Goal: Check status: Check status

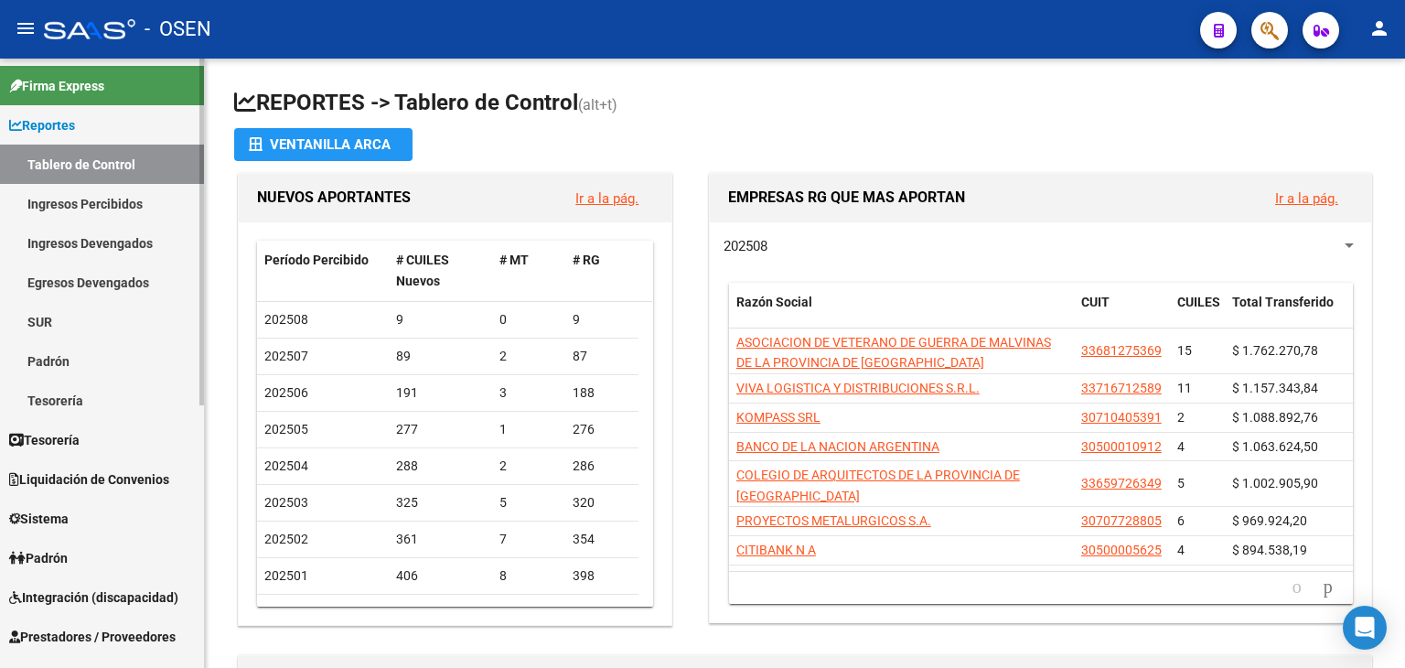
click at [90, 134] on link "Reportes" at bounding box center [102, 124] width 204 height 39
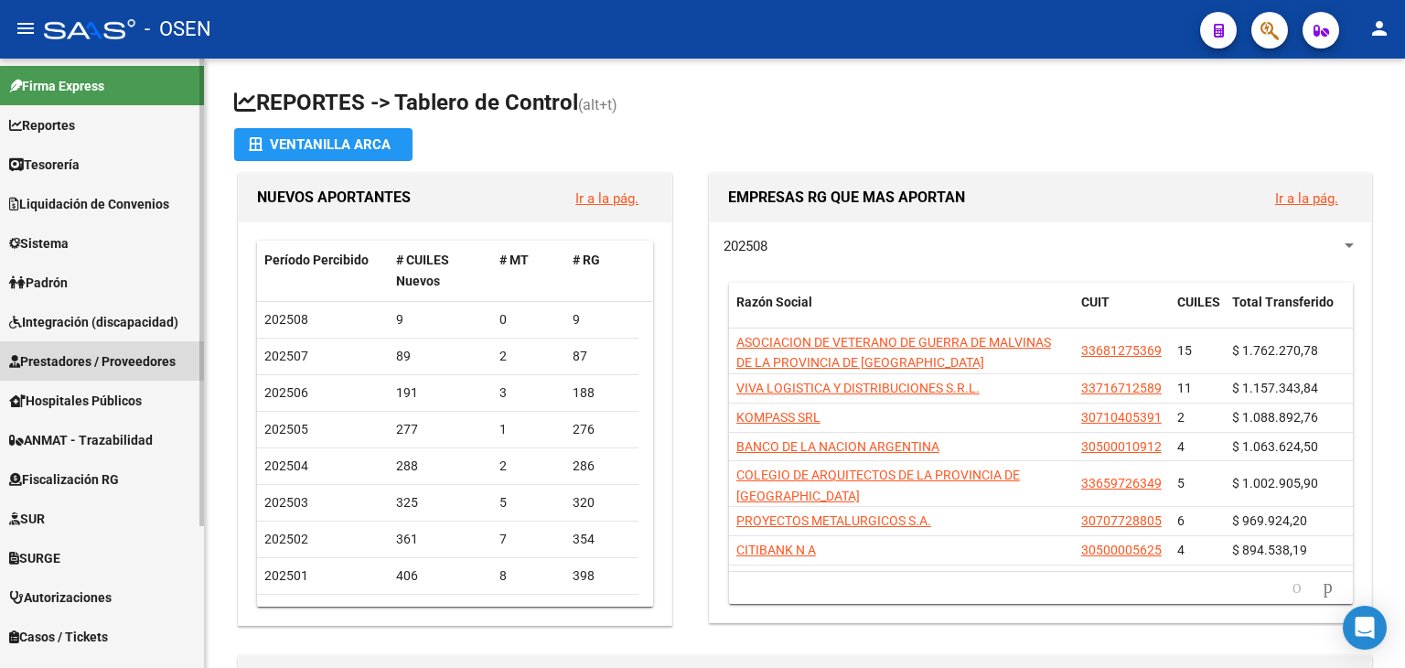
click at [77, 356] on span "Prestadores / Proveedores" at bounding box center [92, 361] width 166 height 20
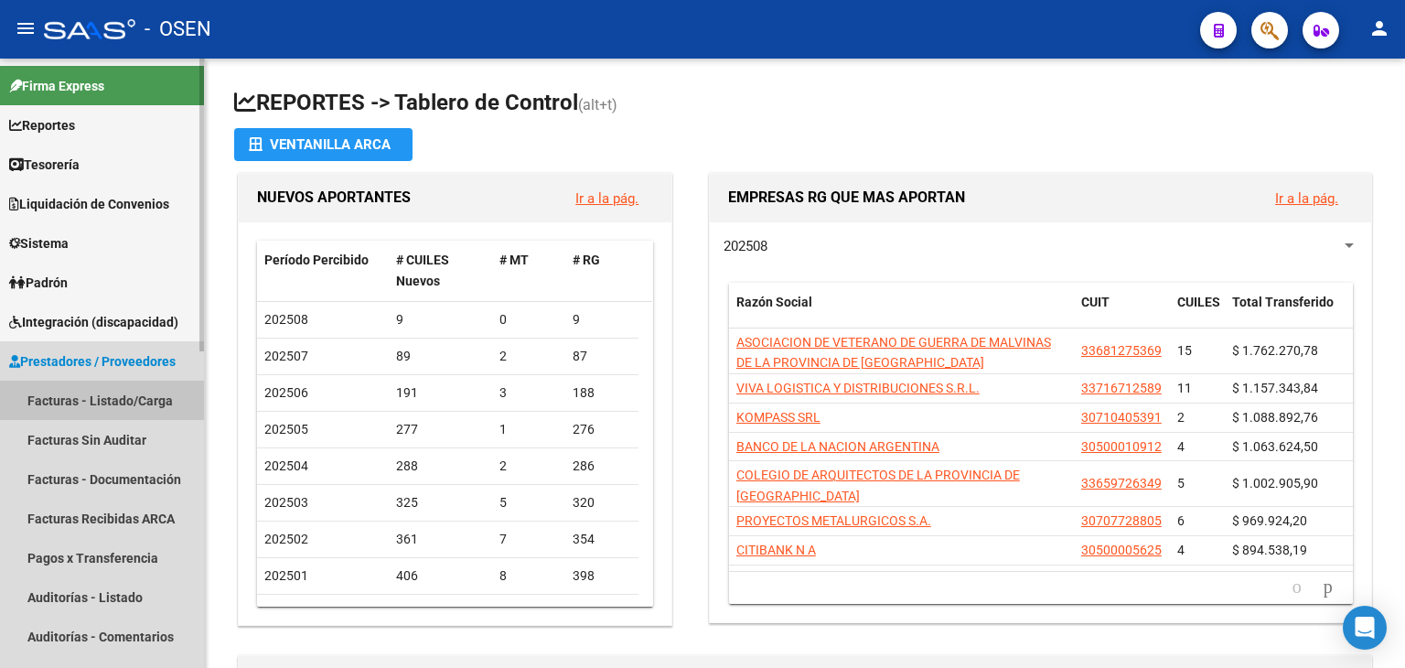
click at [99, 389] on link "Facturas - Listado/Carga" at bounding box center [102, 399] width 204 height 39
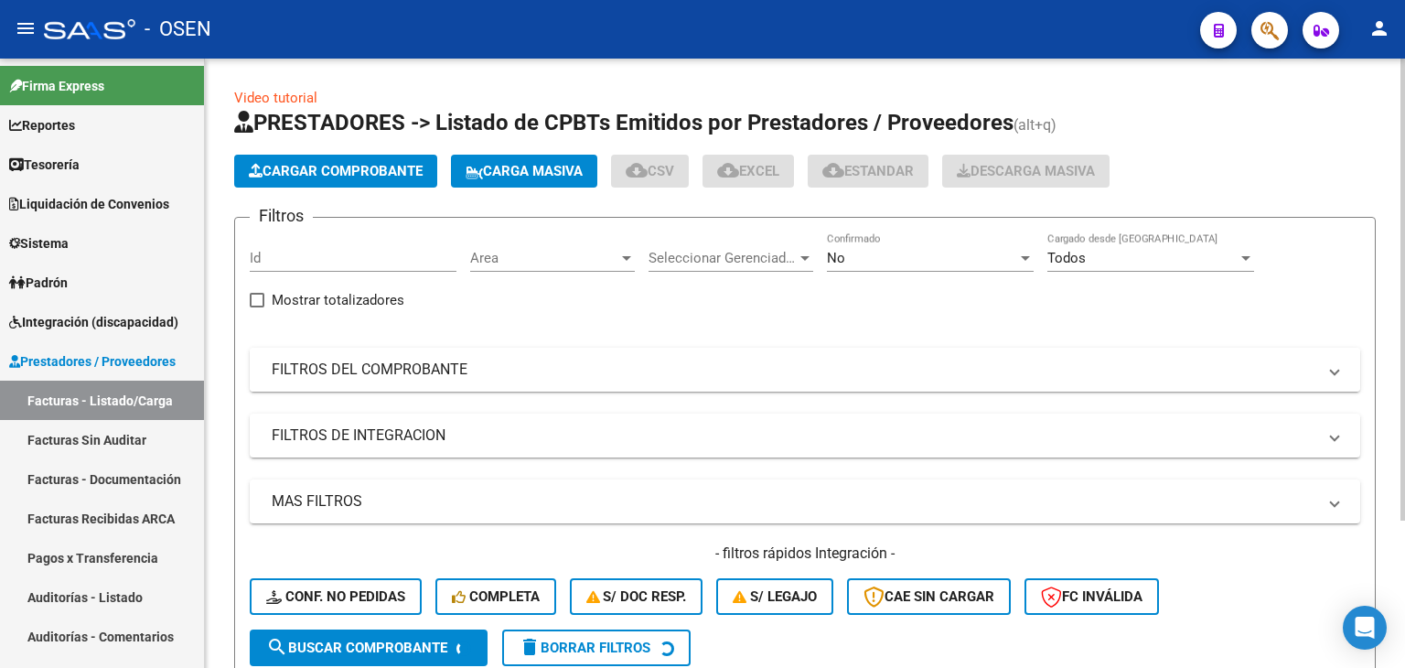
click at [428, 366] on mat-panel-title "FILTROS DEL COMPROBANTE" at bounding box center [794, 369] width 1044 height 20
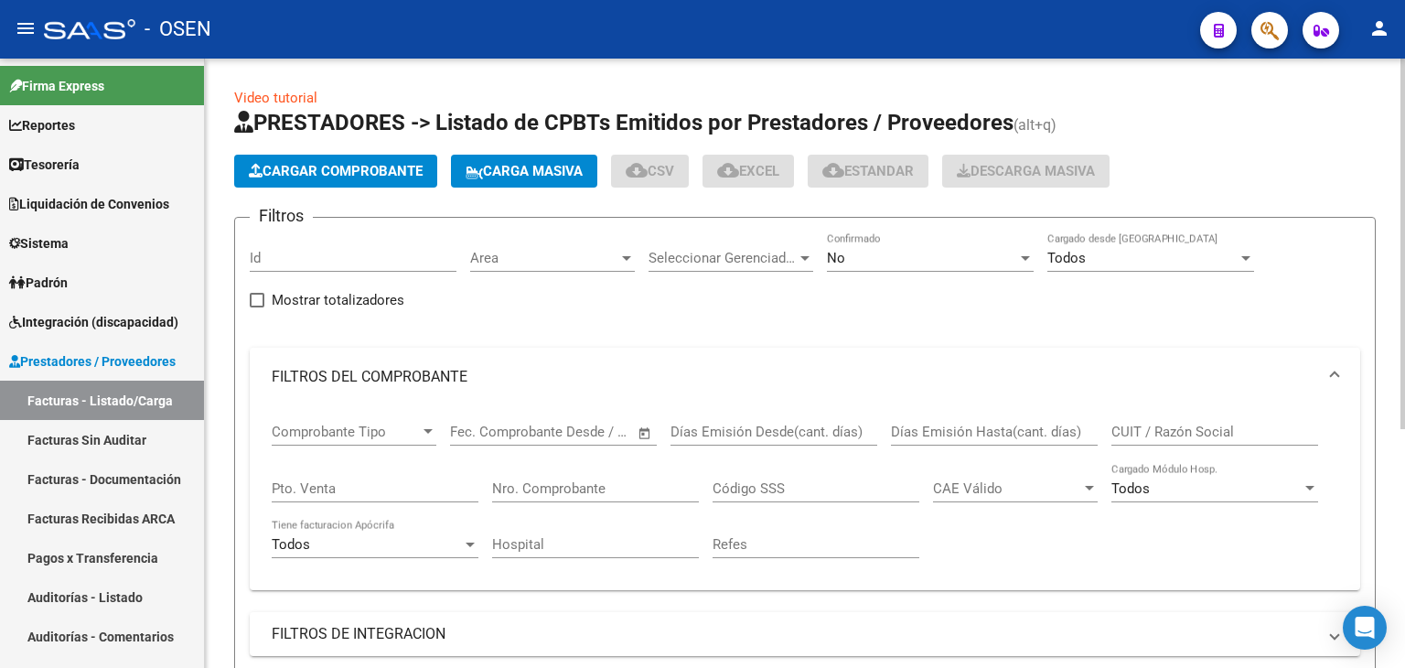
click at [627, 495] on div "Nro. Comprobante" at bounding box center [595, 482] width 207 height 39
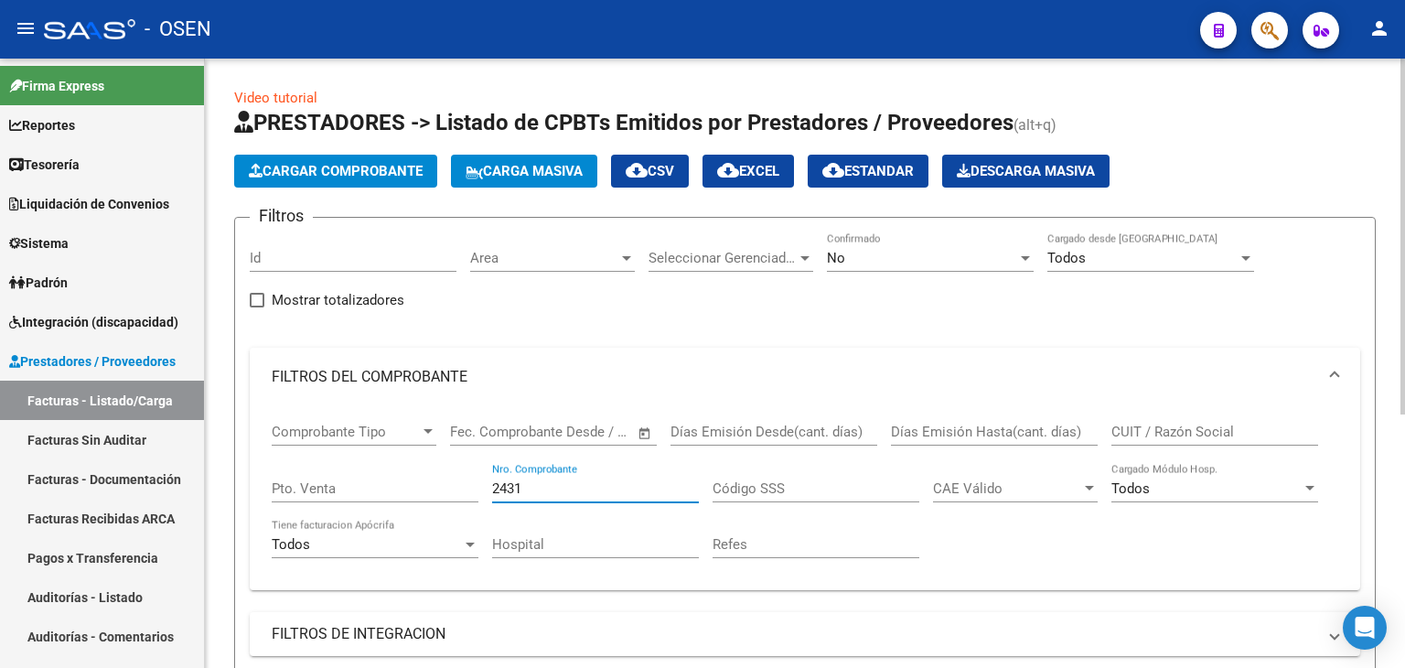
type input "2431"
click at [907, 258] on div "No" at bounding box center [922, 258] width 190 height 16
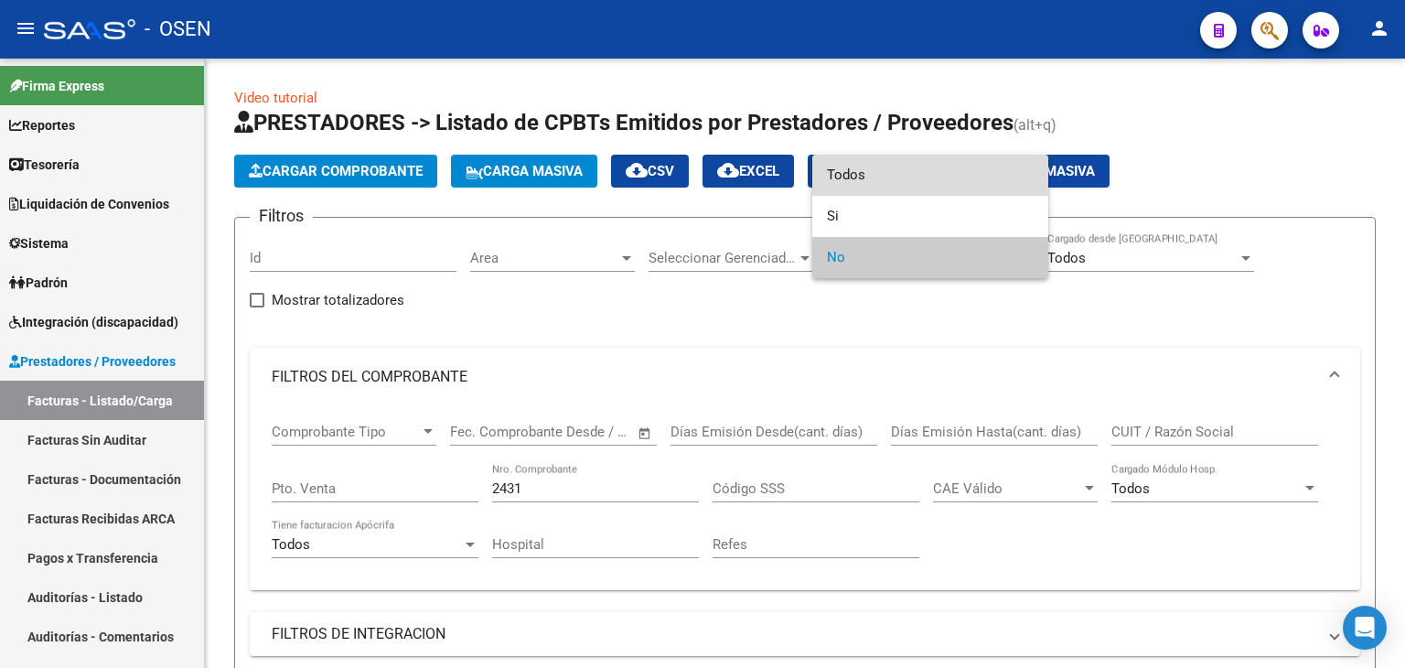
click at [902, 181] on span "Todos" at bounding box center [930, 175] width 207 height 41
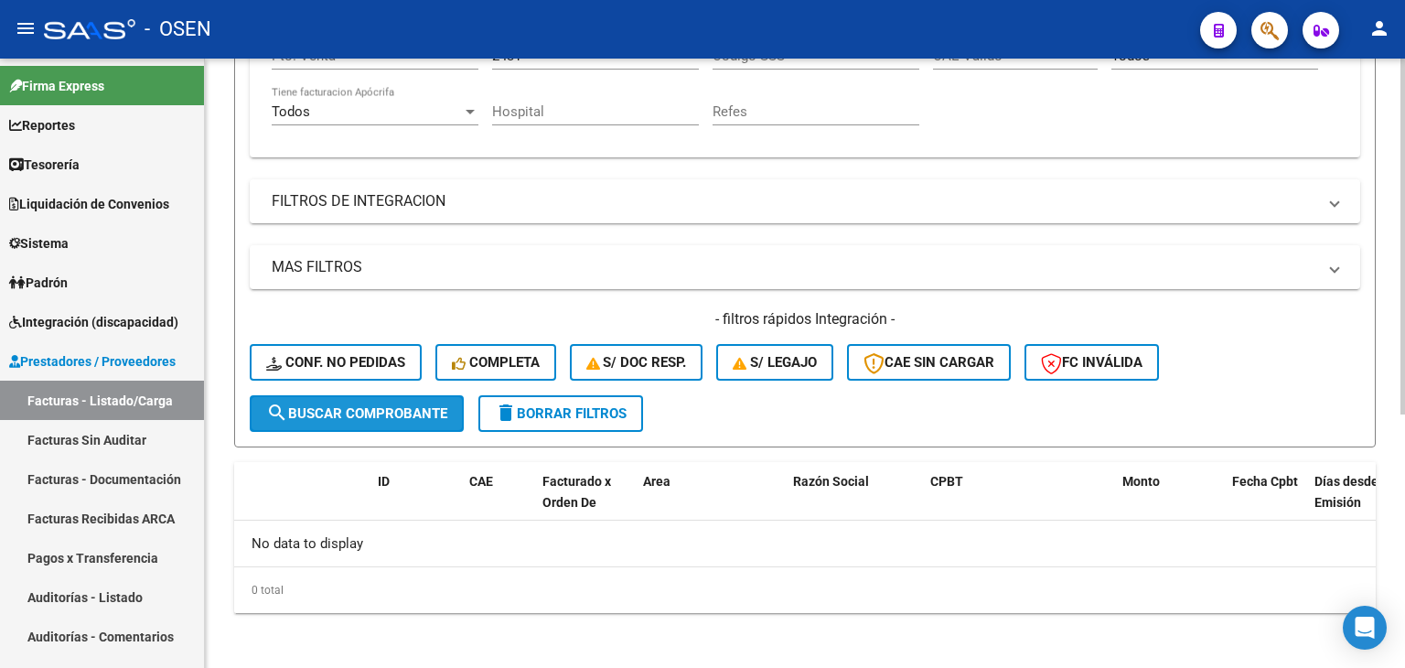
click at [429, 408] on span "search Buscar Comprobante" at bounding box center [356, 413] width 181 height 16
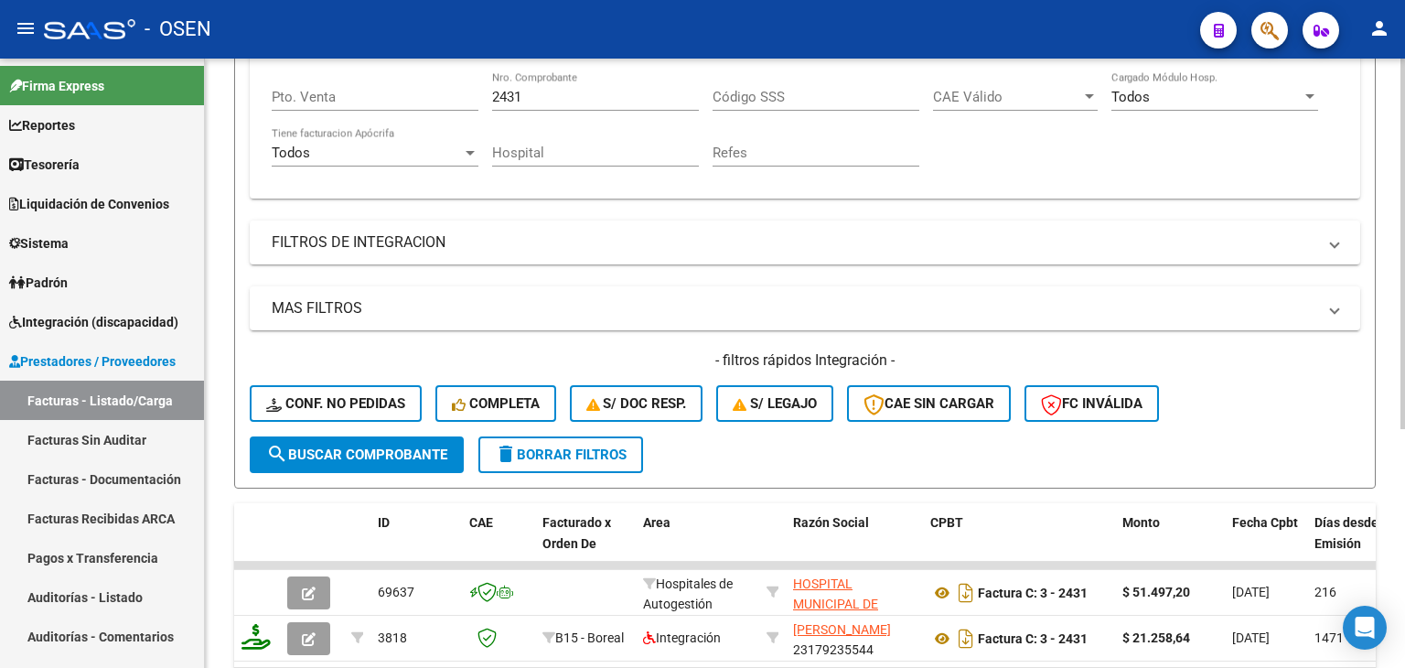
scroll to position [433, 0]
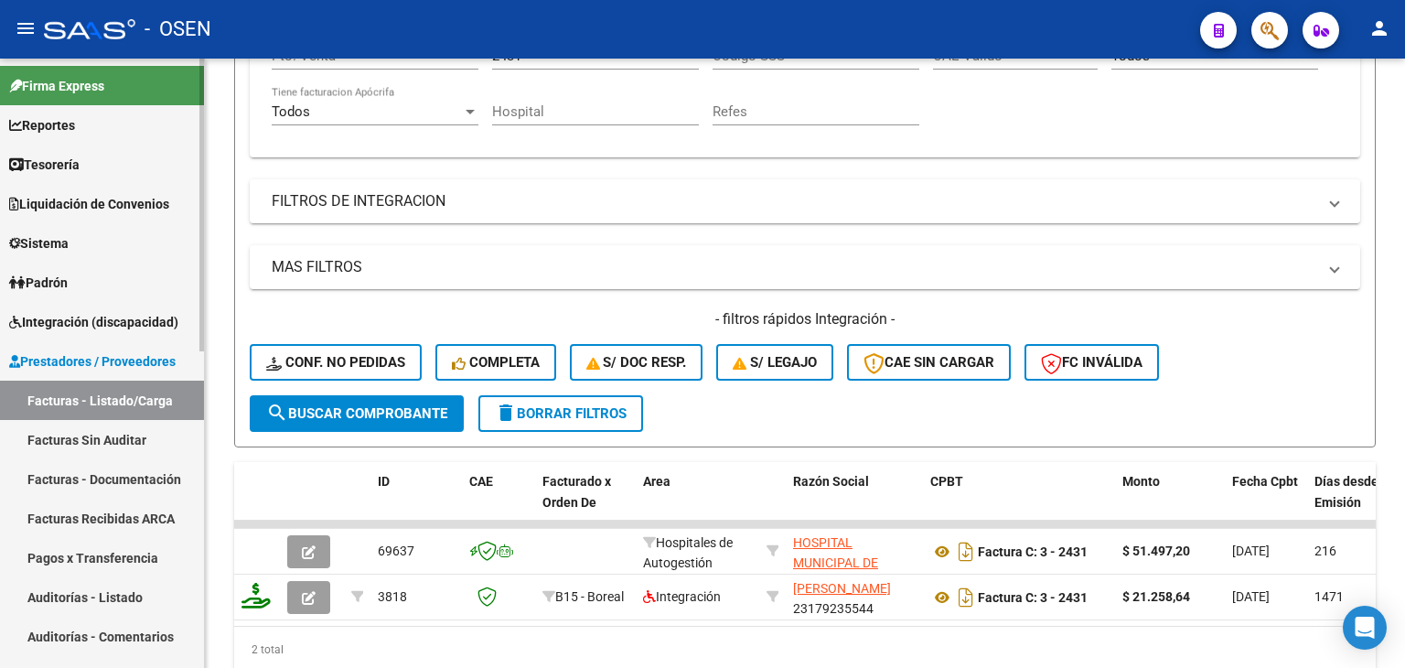
click at [126, 169] on link "Tesorería" at bounding box center [102, 164] width 204 height 39
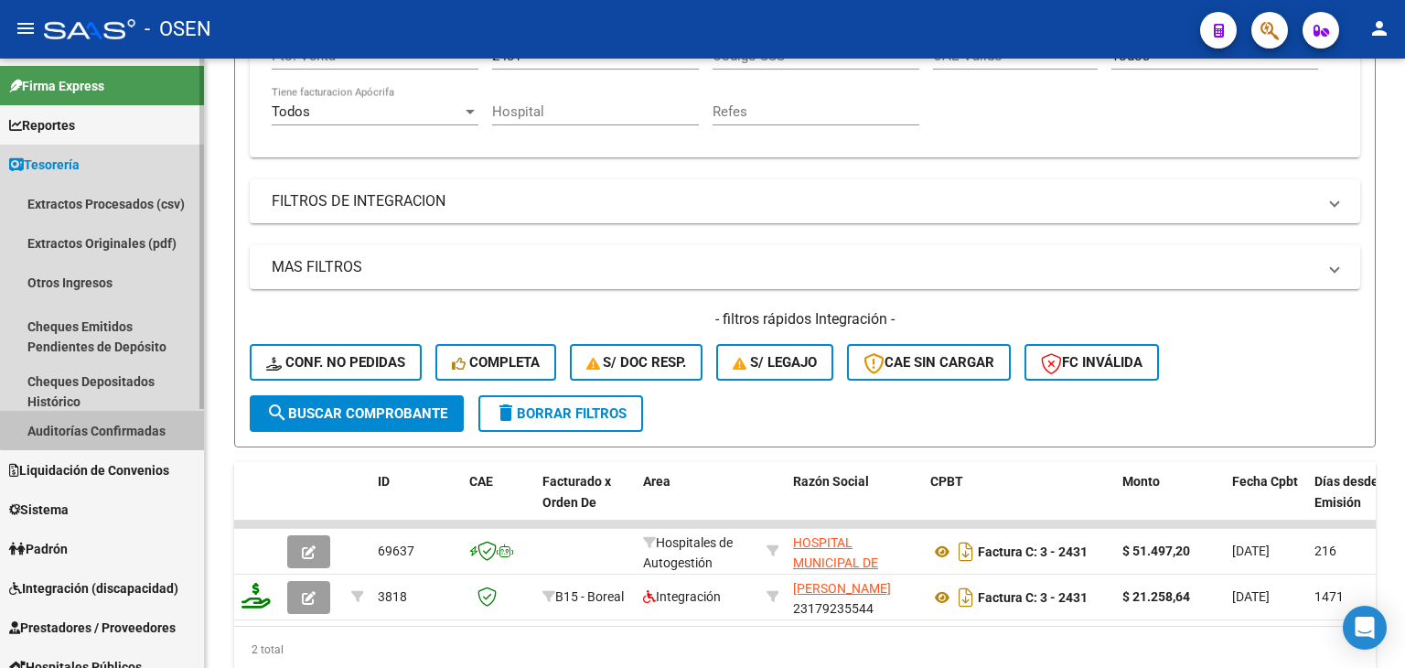
click at [127, 422] on link "Auditorías Confirmadas" at bounding box center [102, 430] width 204 height 39
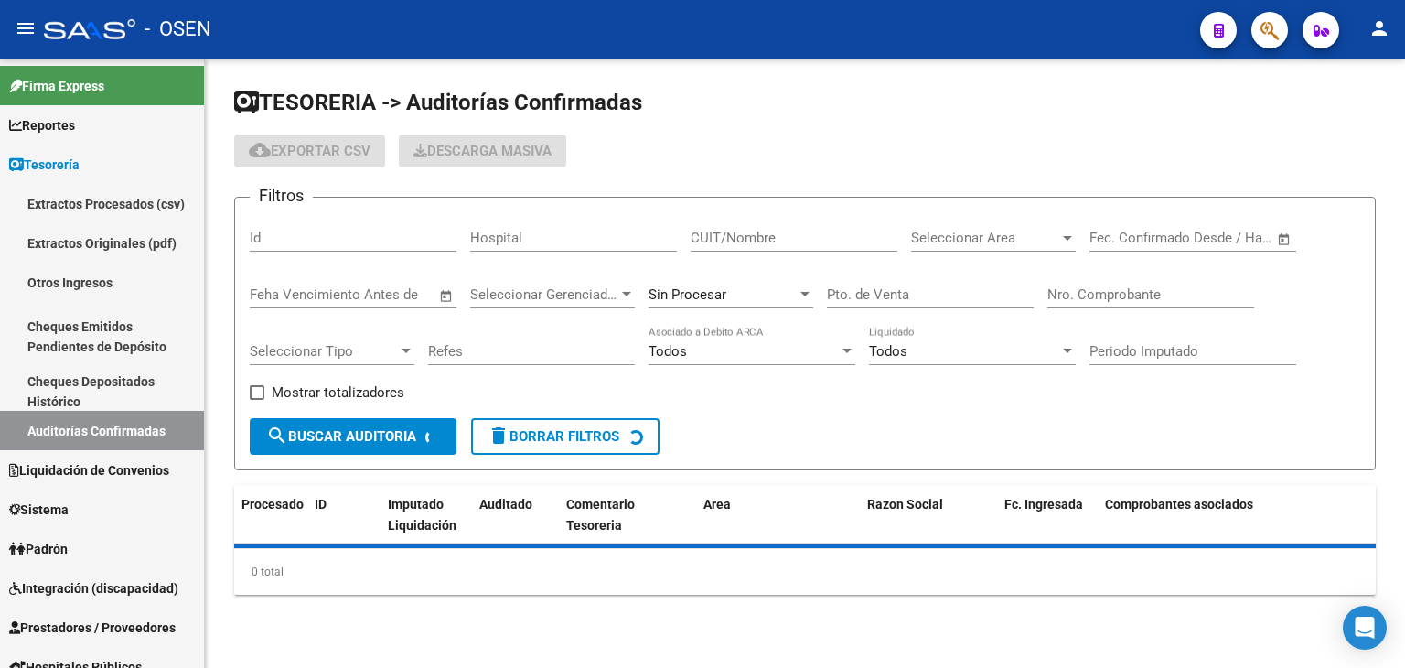
click at [1154, 289] on input "Nro. Comprobante" at bounding box center [1150, 294] width 207 height 16
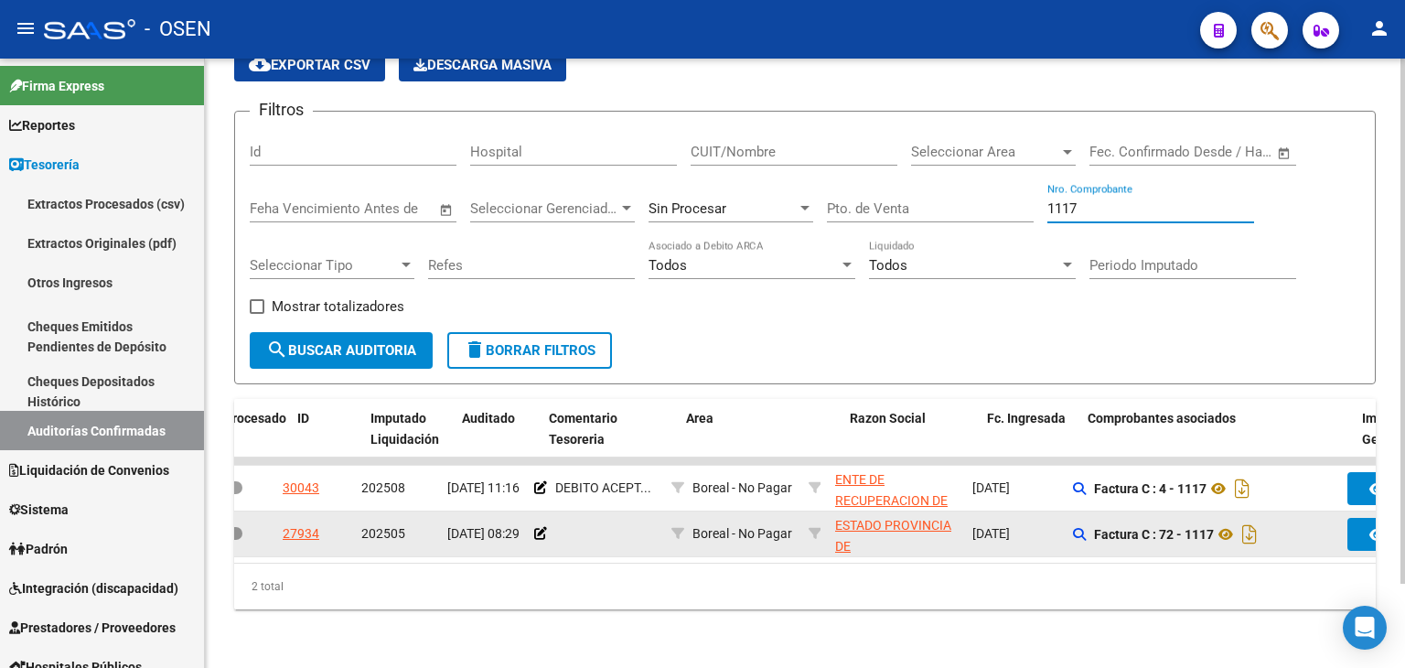
scroll to position [0, 11]
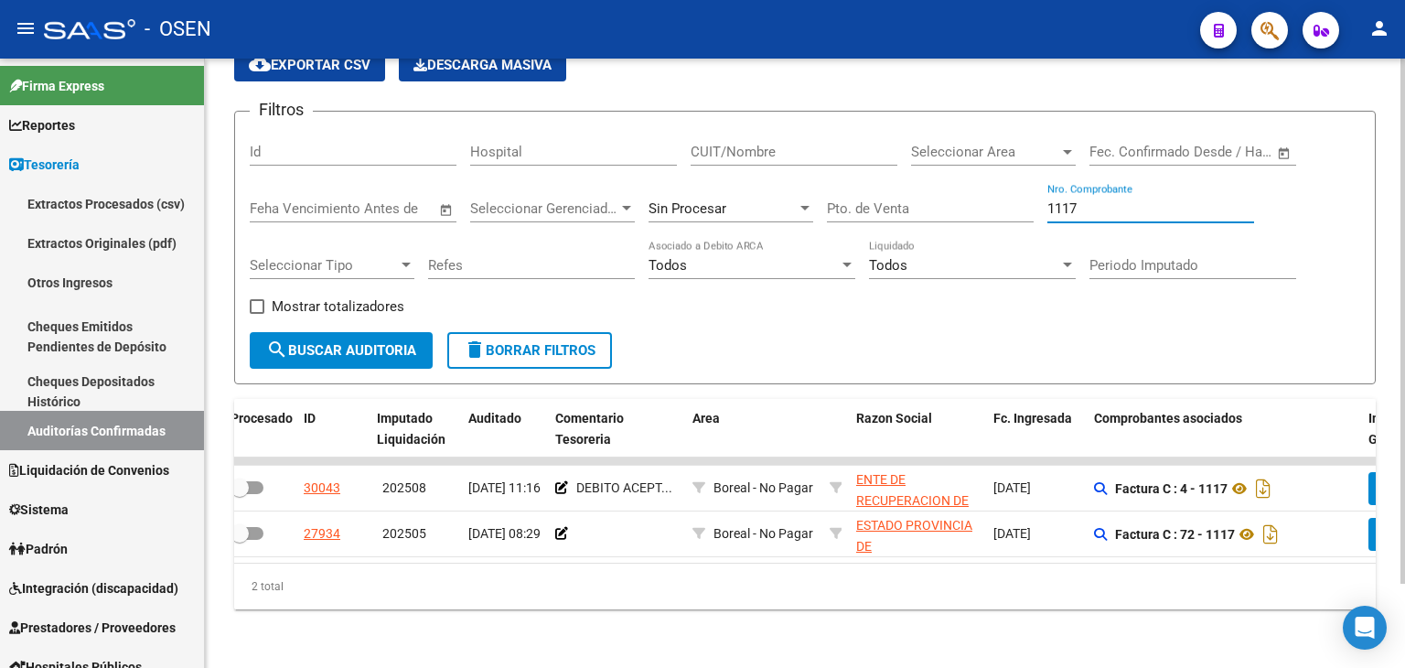
type input "1117"
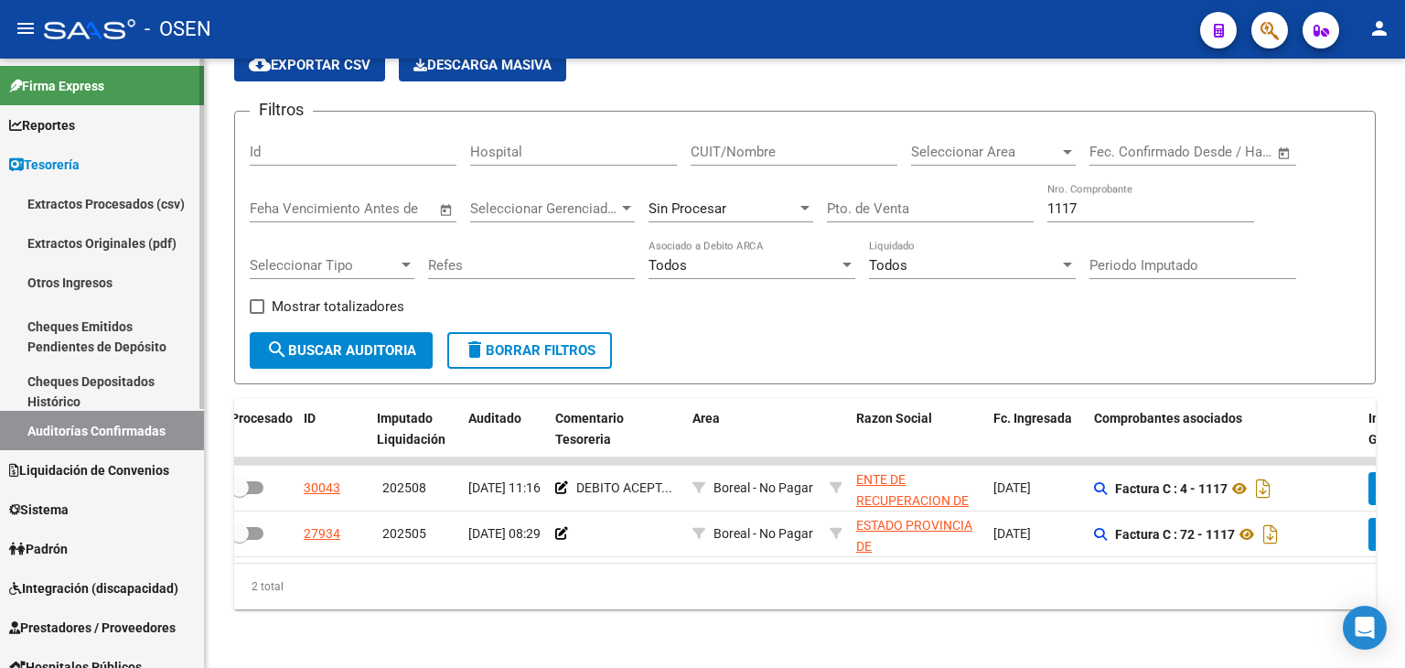
scroll to position [305, 0]
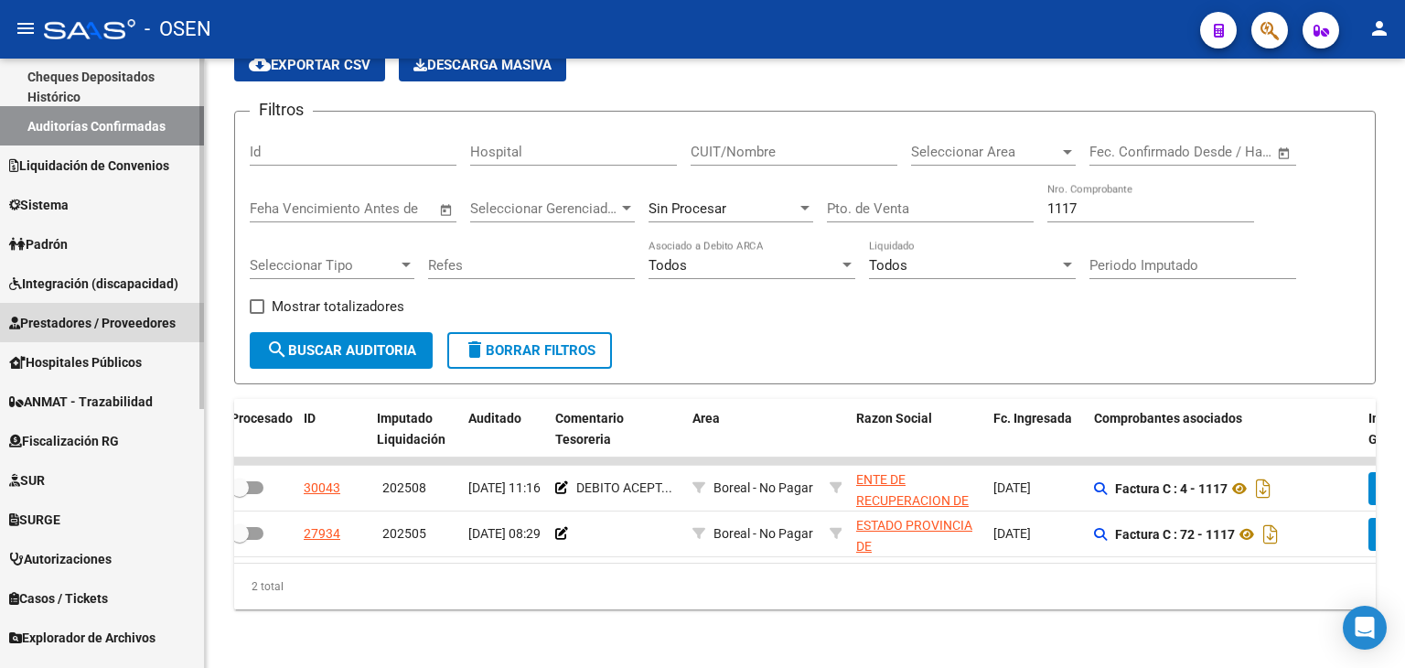
click at [104, 321] on span "Prestadores / Proveedores" at bounding box center [92, 323] width 166 height 20
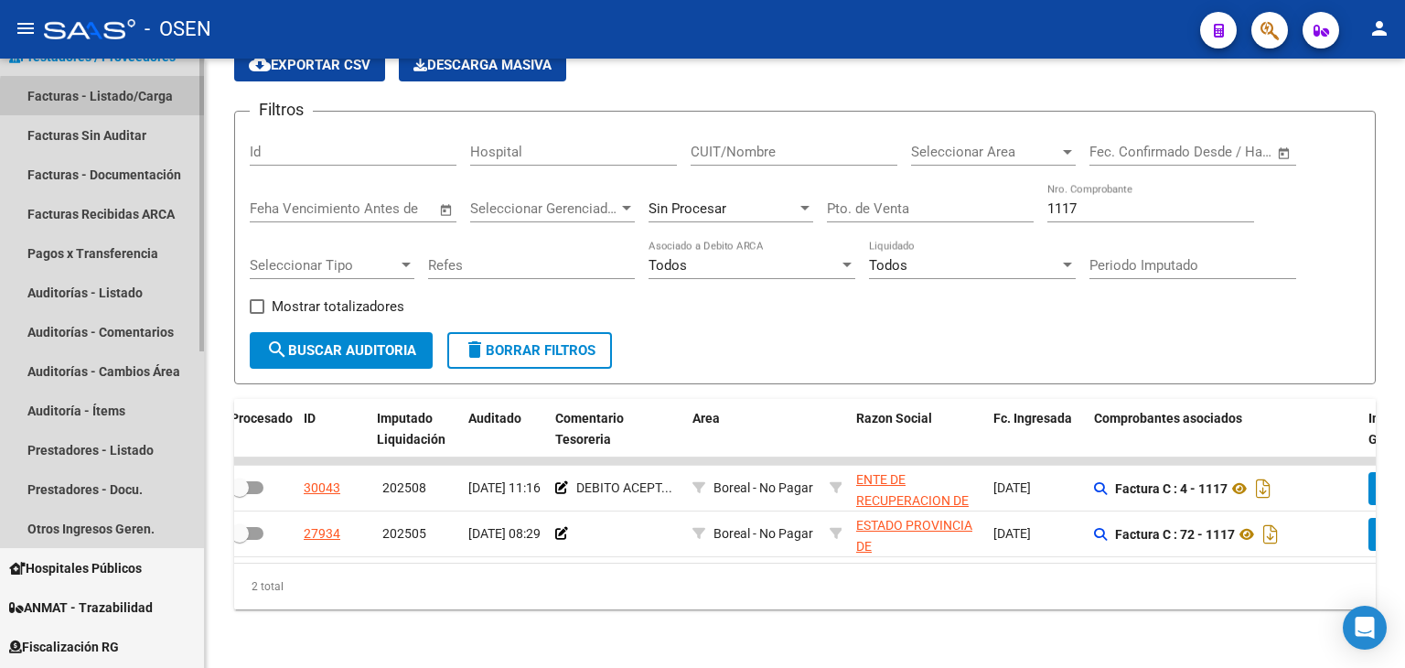
click at [160, 102] on link "Facturas - Listado/Carga" at bounding box center [102, 95] width 204 height 39
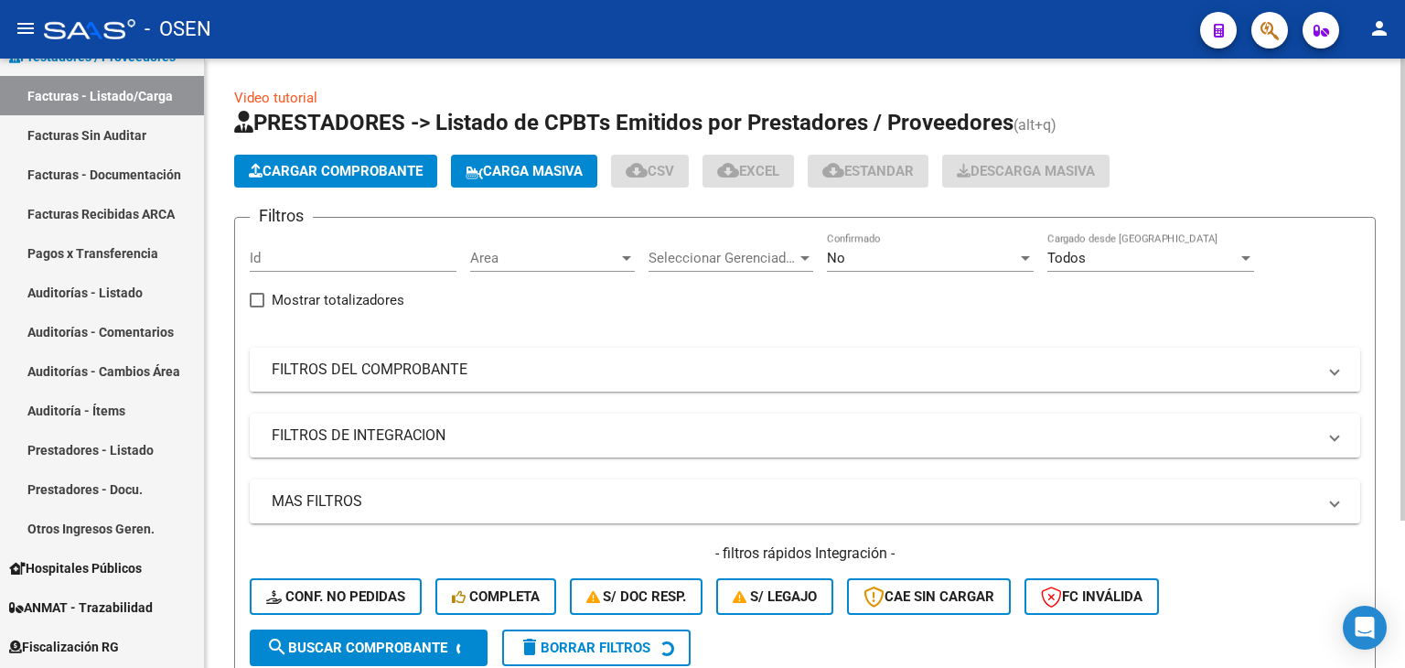
click at [659, 374] on mat-panel-title "FILTROS DEL COMPROBANTE" at bounding box center [794, 369] width 1044 height 20
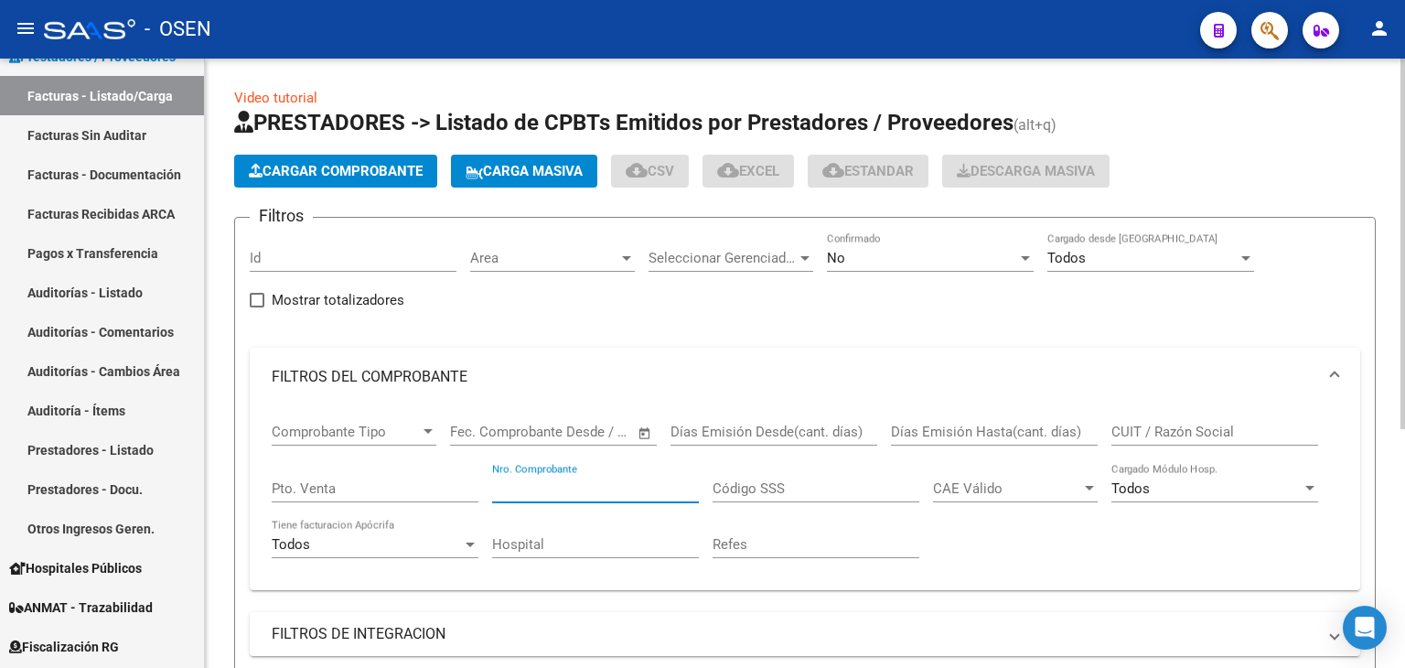
click at [659, 488] on input "Nro. Comprobante" at bounding box center [595, 488] width 207 height 16
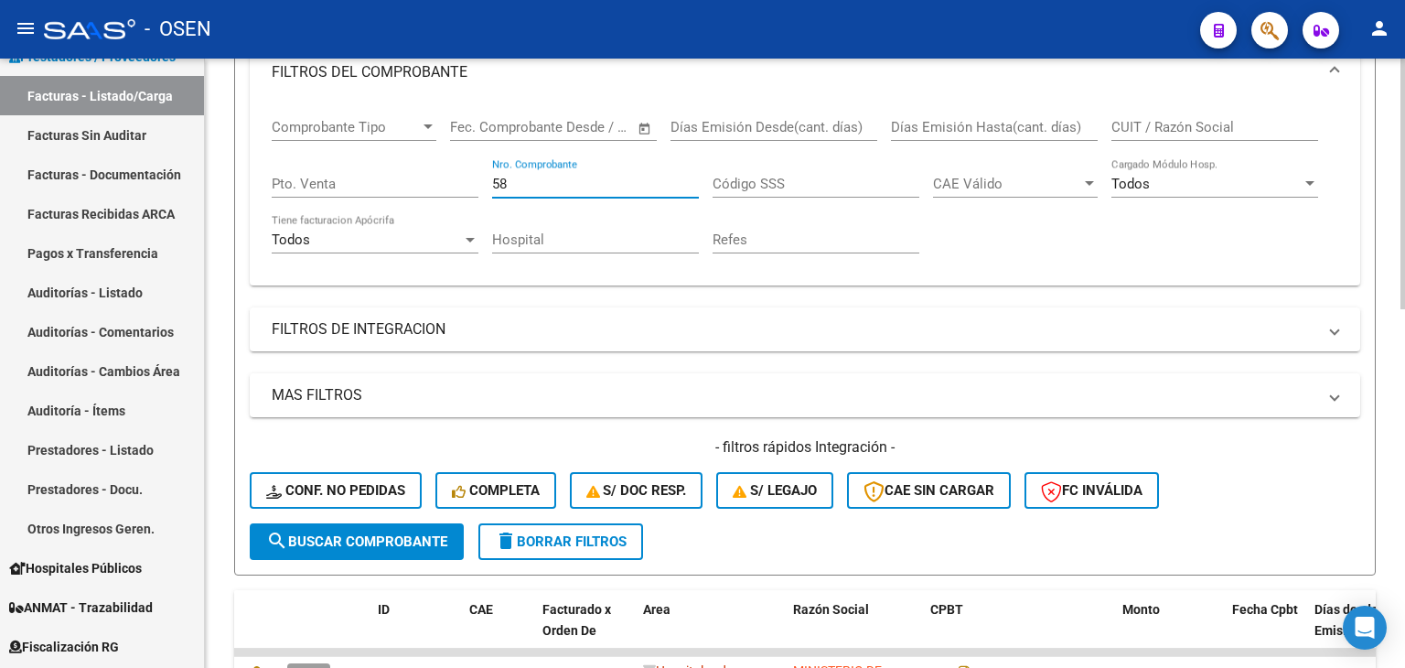
scroll to position [609, 0]
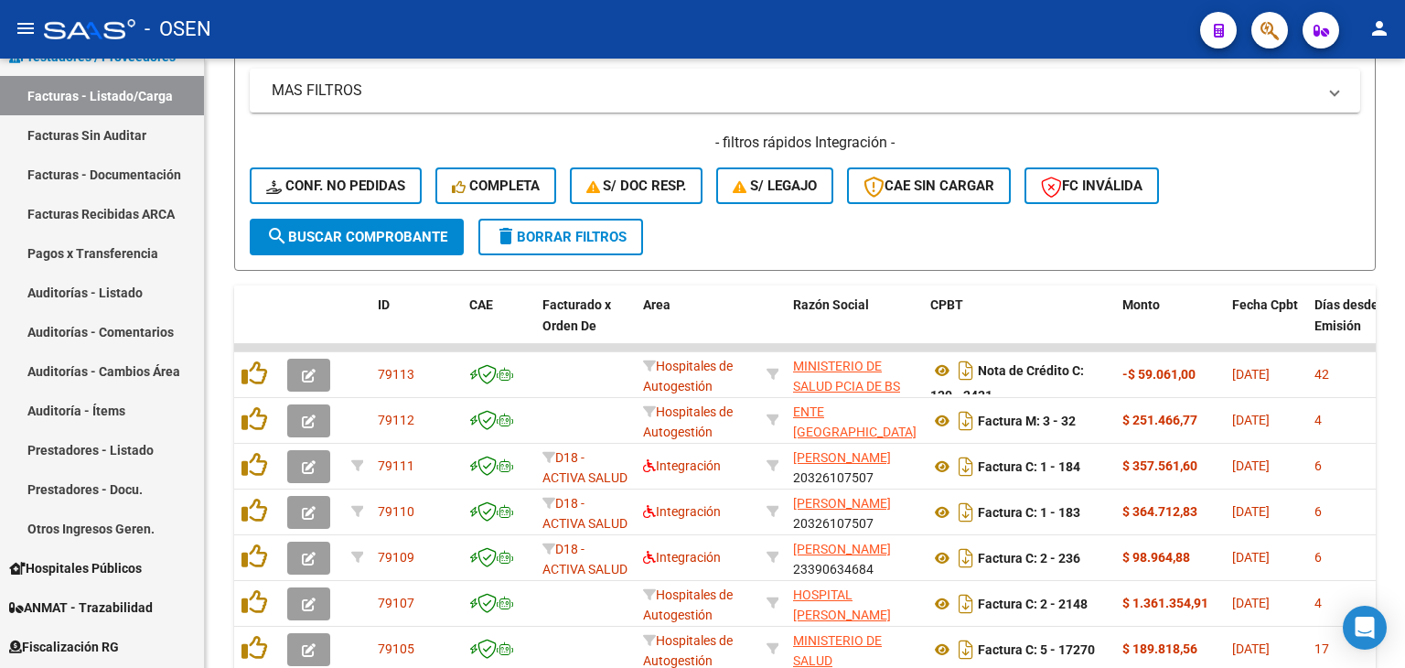
type input "58"
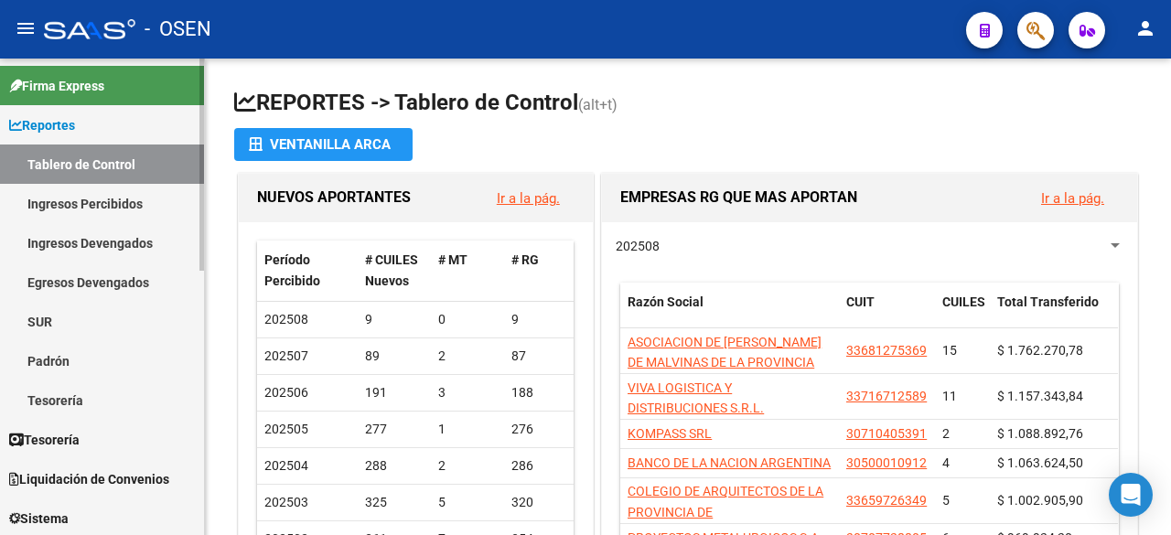
click at [91, 117] on link "Reportes" at bounding box center [102, 124] width 204 height 39
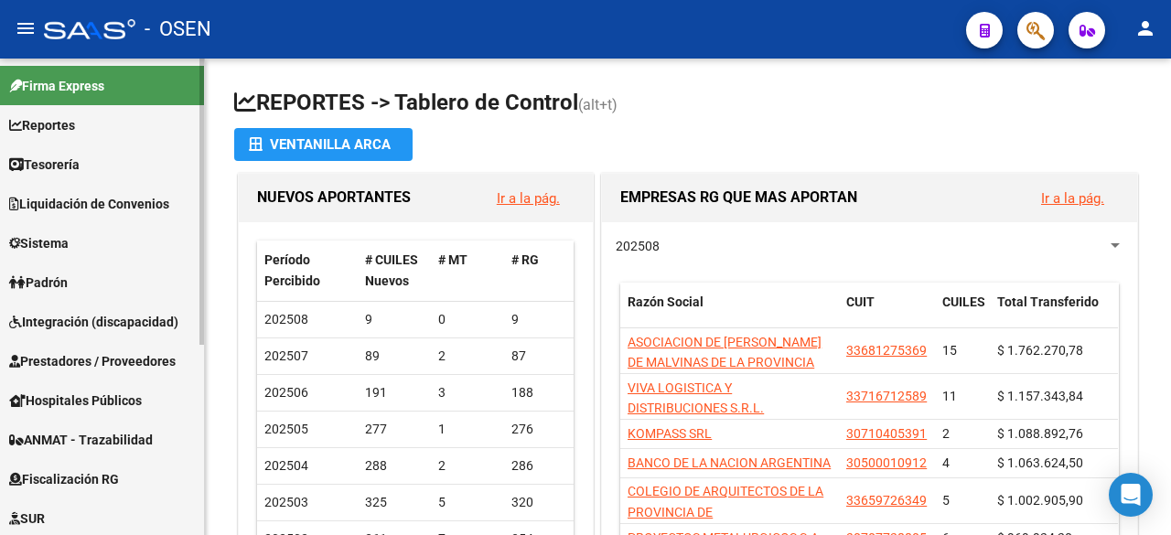
click at [80, 155] on span "Tesorería" at bounding box center [44, 165] width 70 height 20
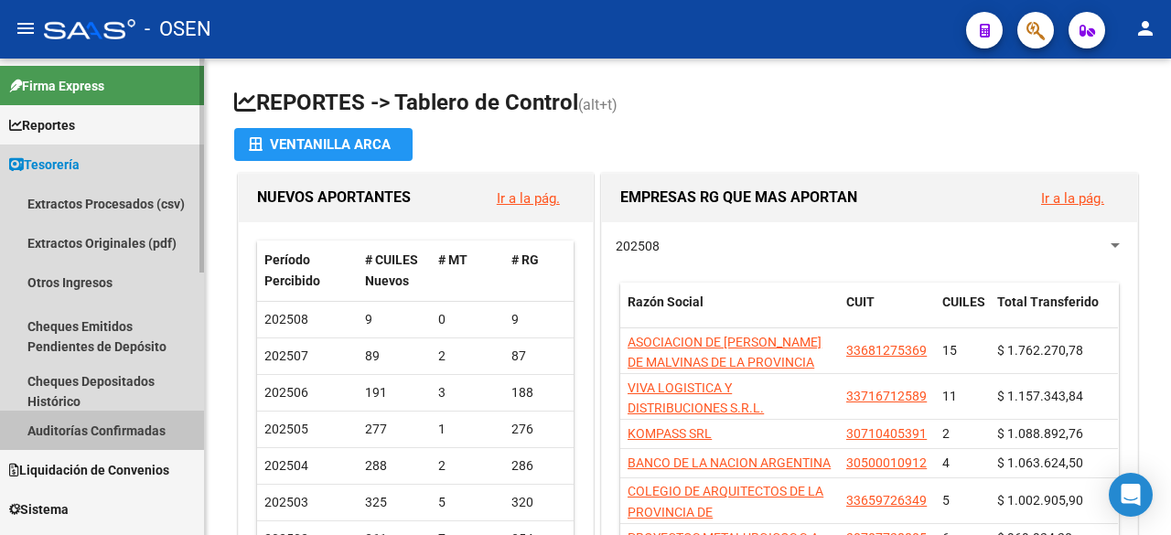
click at [117, 426] on link "Auditorías Confirmadas" at bounding box center [102, 430] width 204 height 39
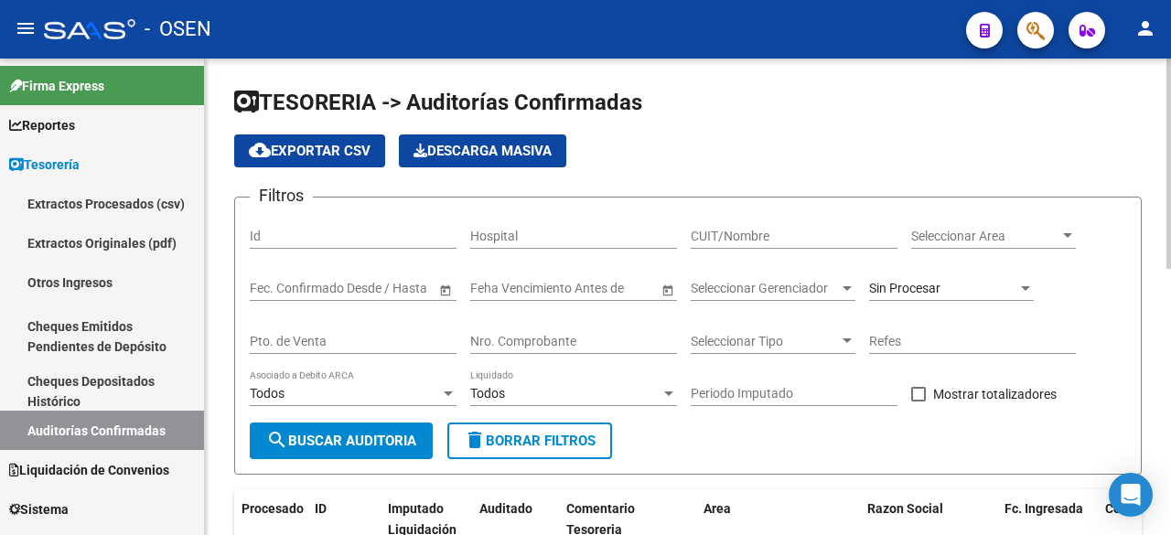
click at [974, 252] on div "Seleccionar Area Seleccionar Area" at bounding box center [993, 238] width 165 height 52
click at [979, 243] on span "Seleccionar Area" at bounding box center [985, 237] width 148 height 16
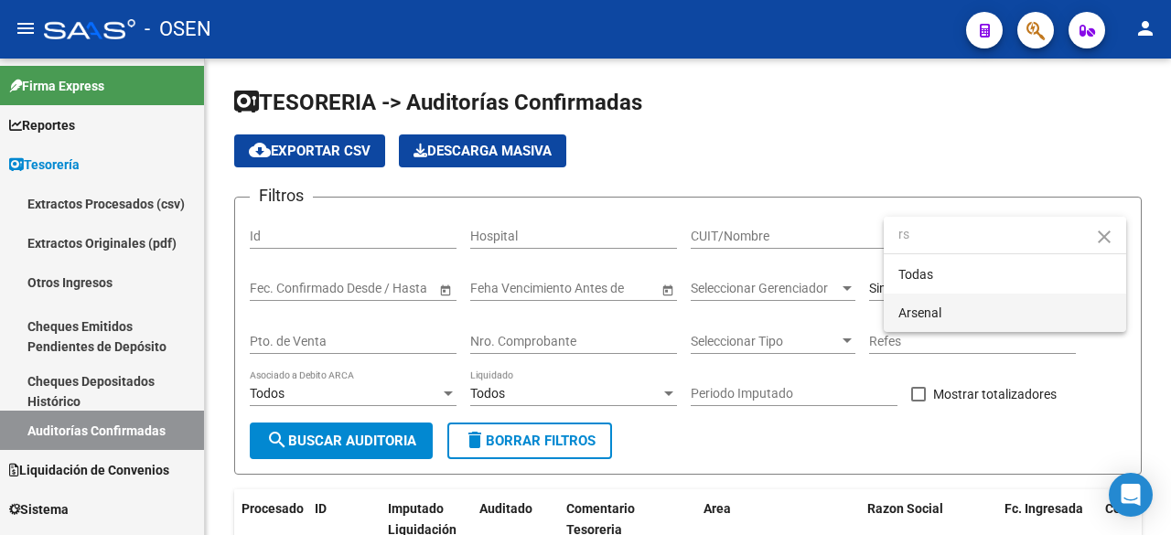
type input "rs"
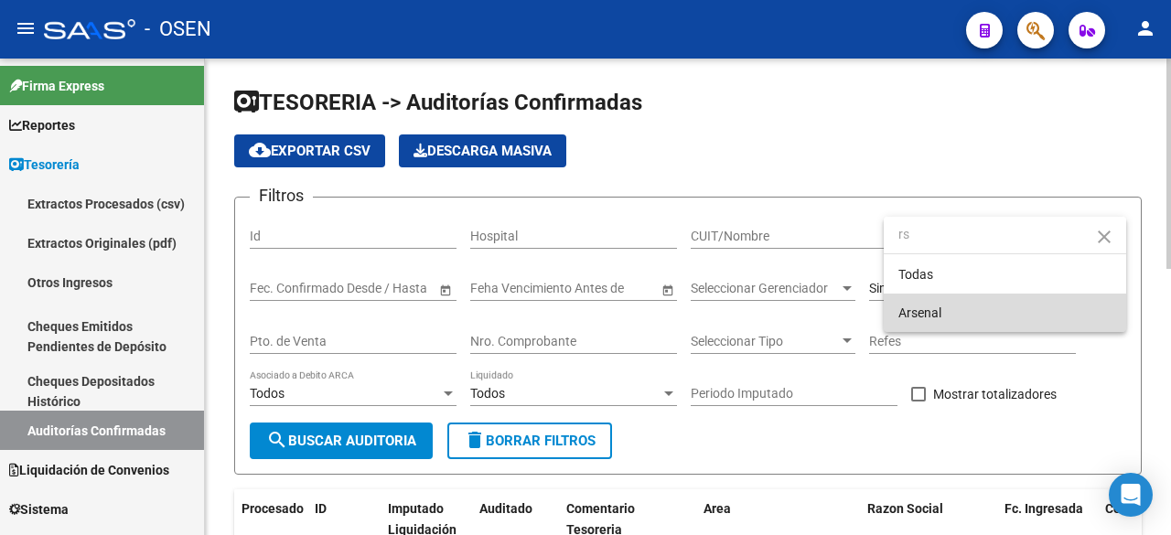
drag, startPoint x: 932, startPoint y: 301, endPoint x: 503, endPoint y: 402, distance: 440.8
click at [930, 304] on span "Arsenal" at bounding box center [1004, 313] width 213 height 38
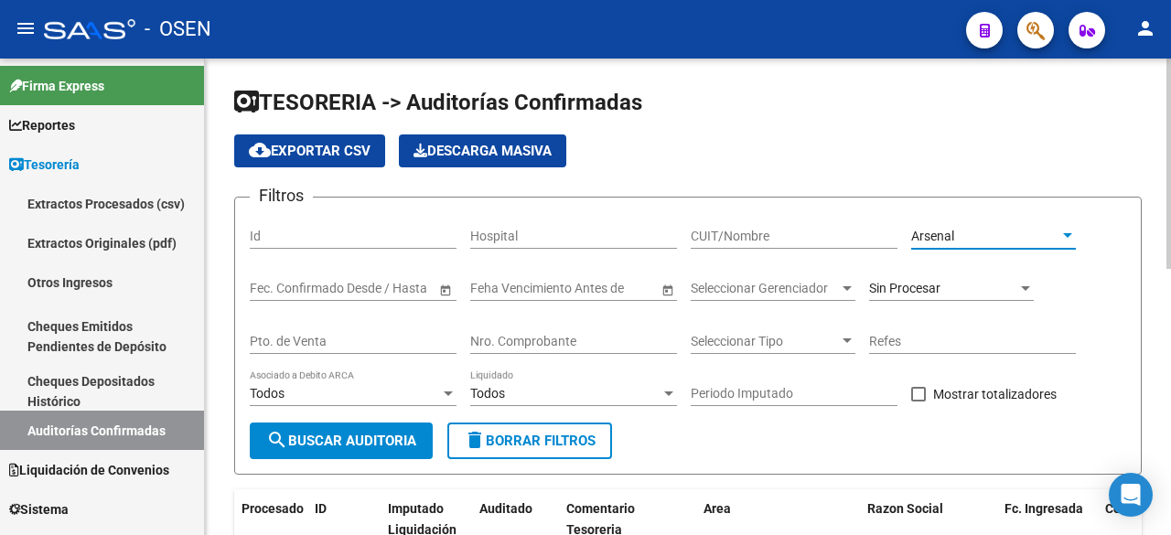
click at [386, 430] on button "search Buscar Auditoria" at bounding box center [341, 441] width 183 height 37
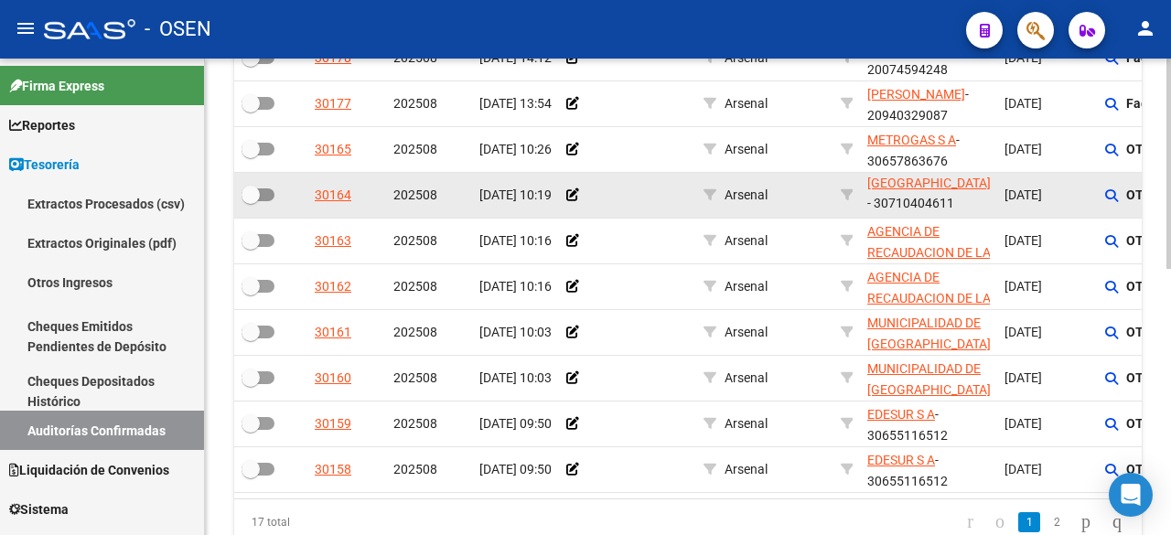
scroll to position [604, 0]
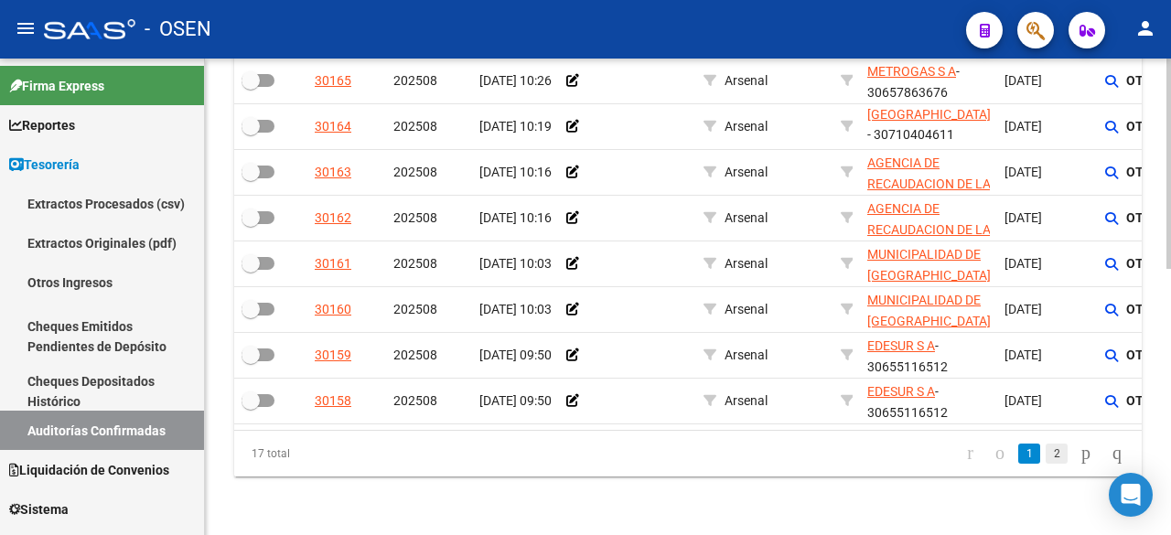
click at [1045, 458] on link "2" at bounding box center [1056, 454] width 22 height 20
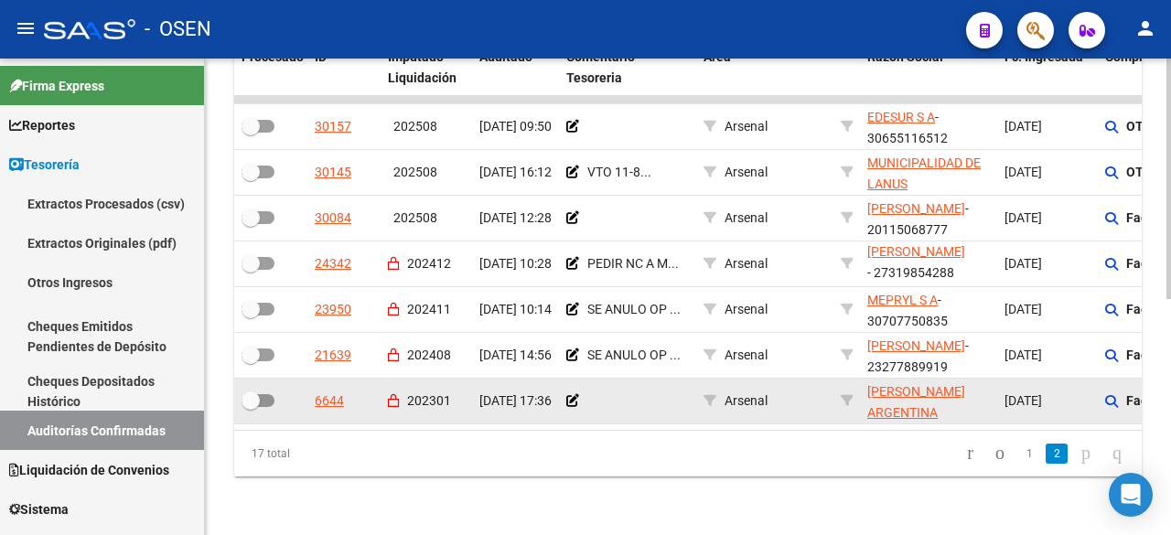
scroll to position [466, 0]
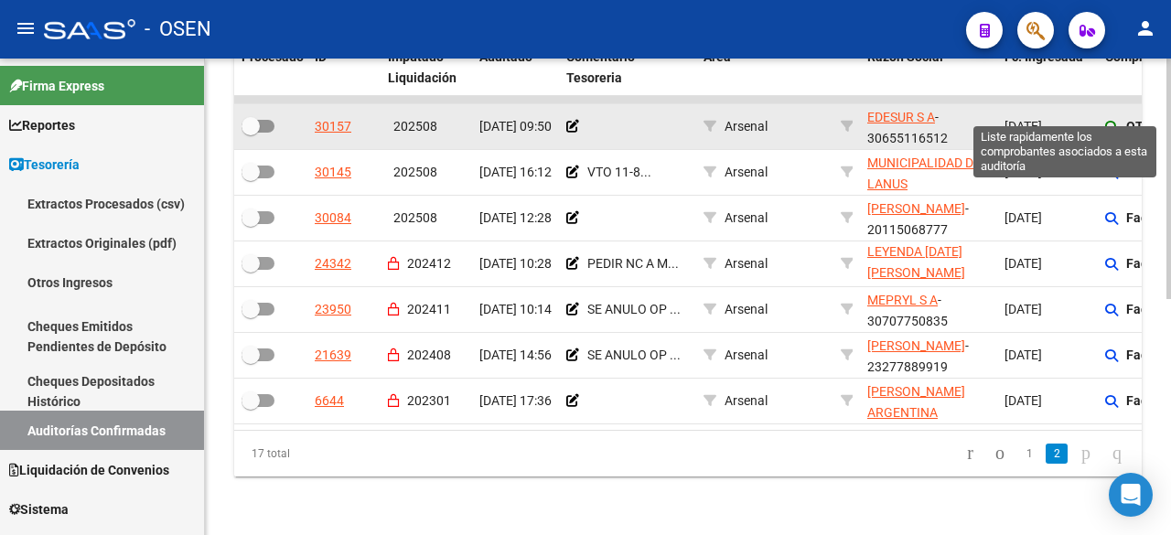
click at [1107, 121] on icon at bounding box center [1111, 127] width 13 height 13
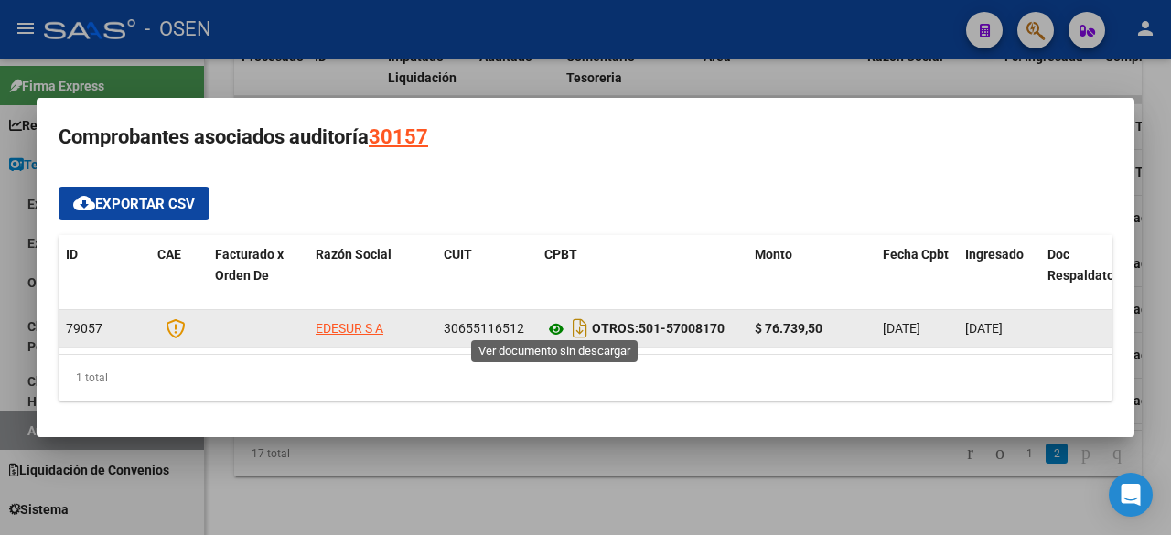
click at [552, 318] on icon at bounding box center [556, 329] width 24 height 22
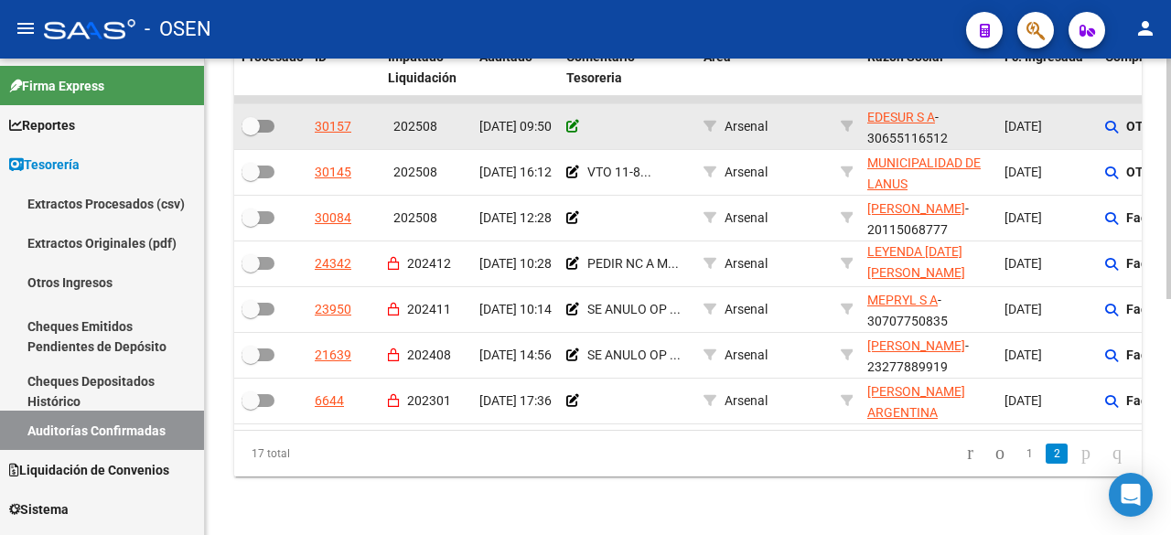
click at [573, 120] on icon at bounding box center [572, 126] width 13 height 13
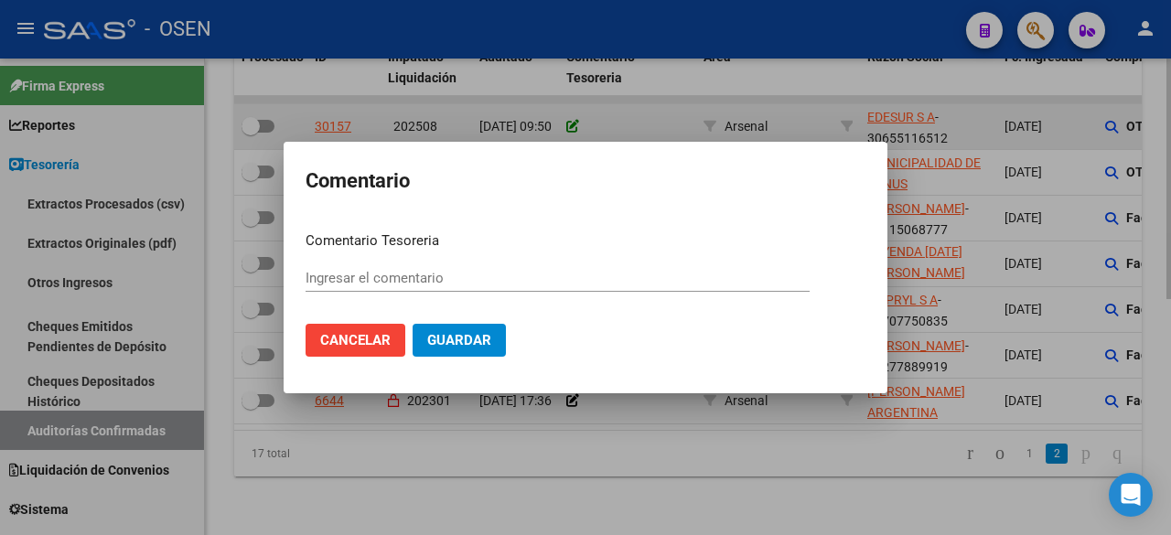
type input "v"
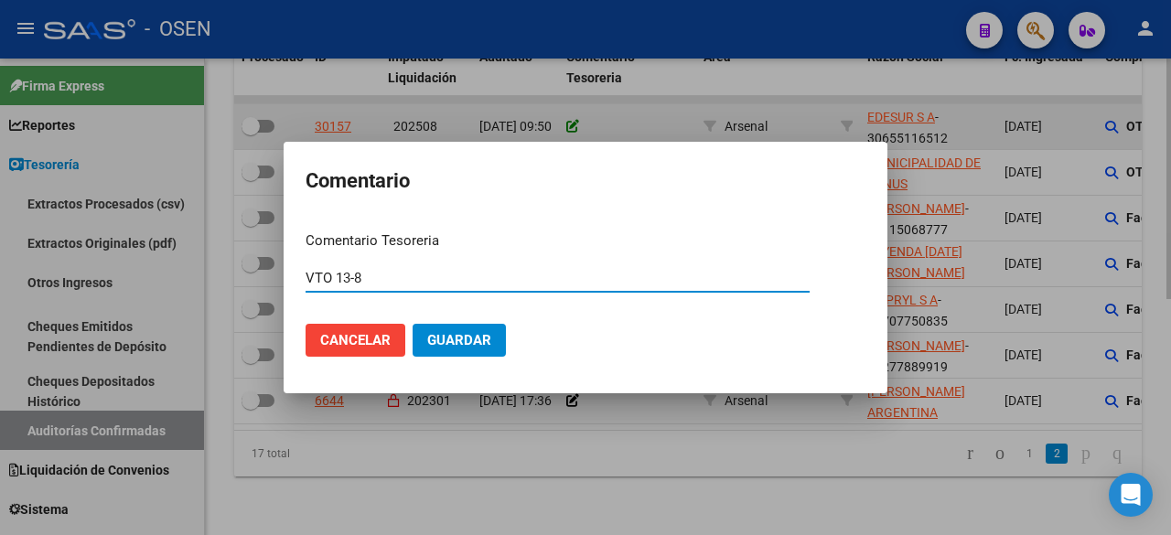
type input "VTO 13-8"
click at [412, 324] on button "Guardar" at bounding box center [458, 340] width 93 height 33
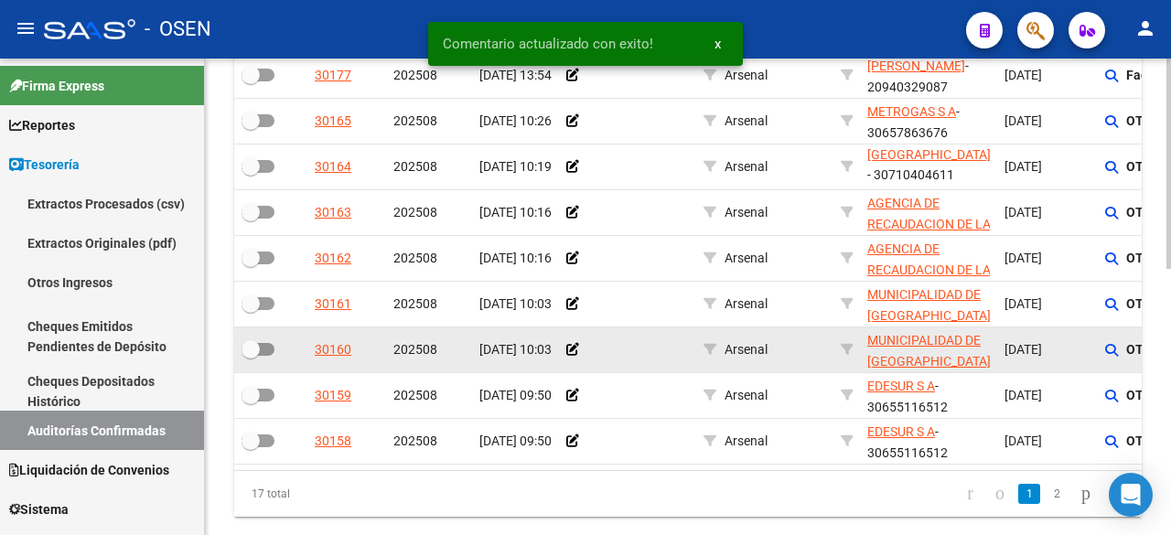
scroll to position [604, 0]
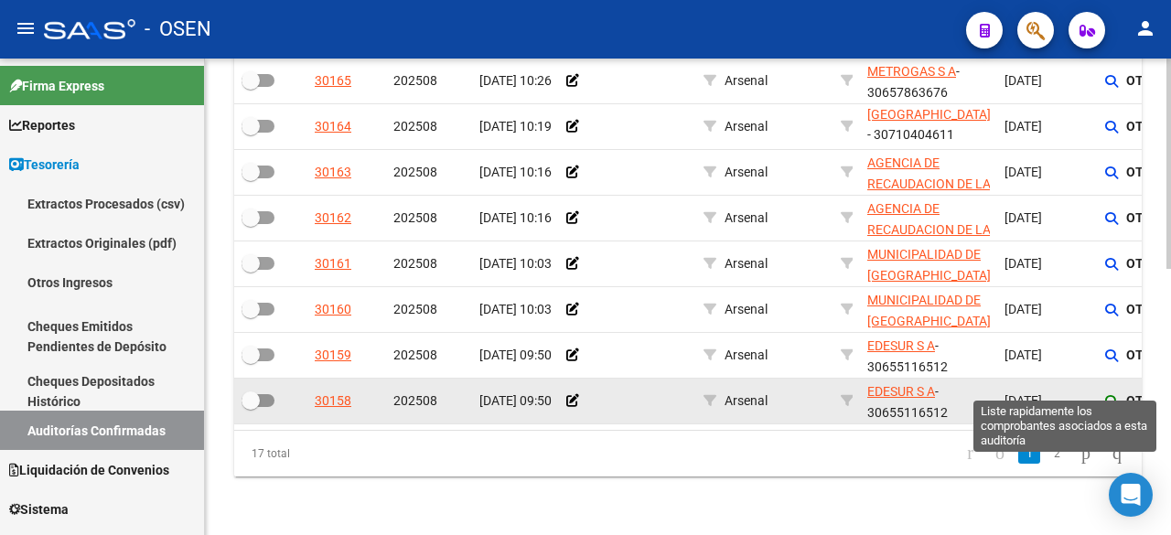
click at [1109, 395] on icon at bounding box center [1111, 401] width 13 height 13
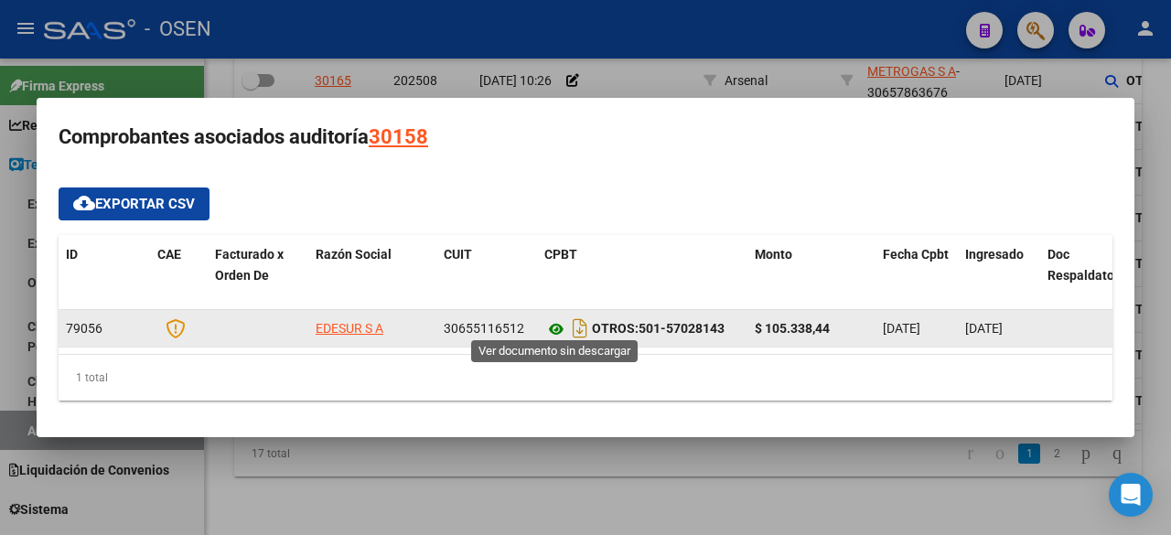
click at [553, 325] on icon at bounding box center [556, 329] width 24 height 22
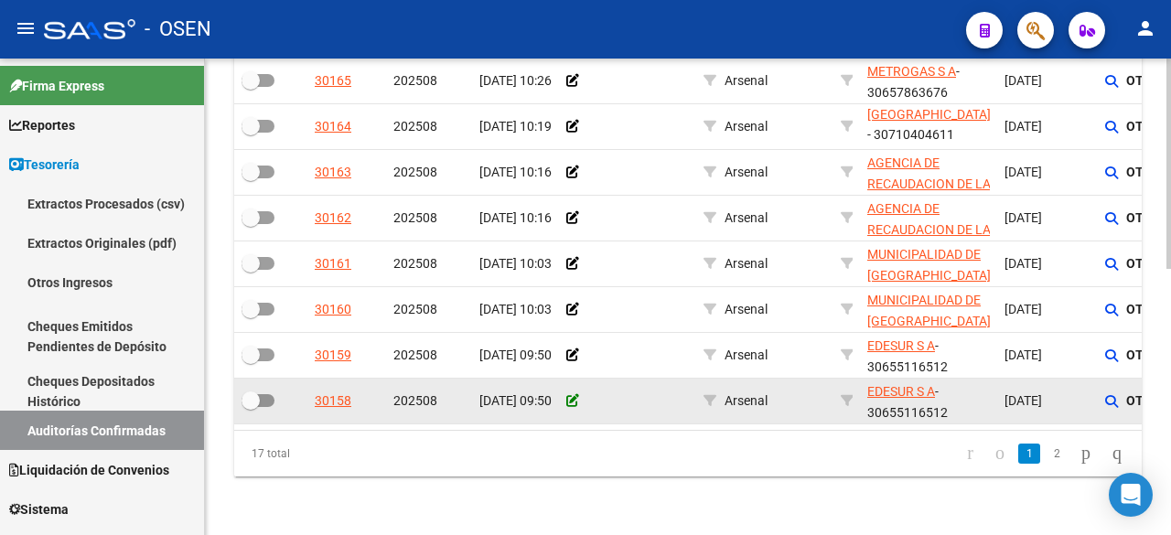
click at [570, 394] on icon at bounding box center [572, 400] width 13 height 13
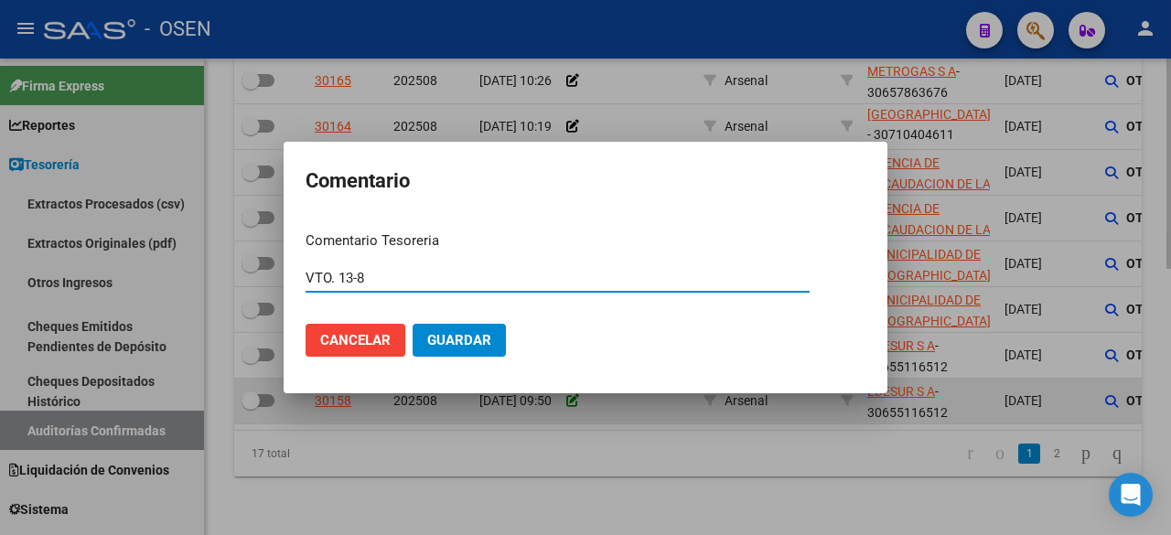
type input "VTO. 13-8"
click at [412, 324] on button "Guardar" at bounding box center [458, 340] width 93 height 33
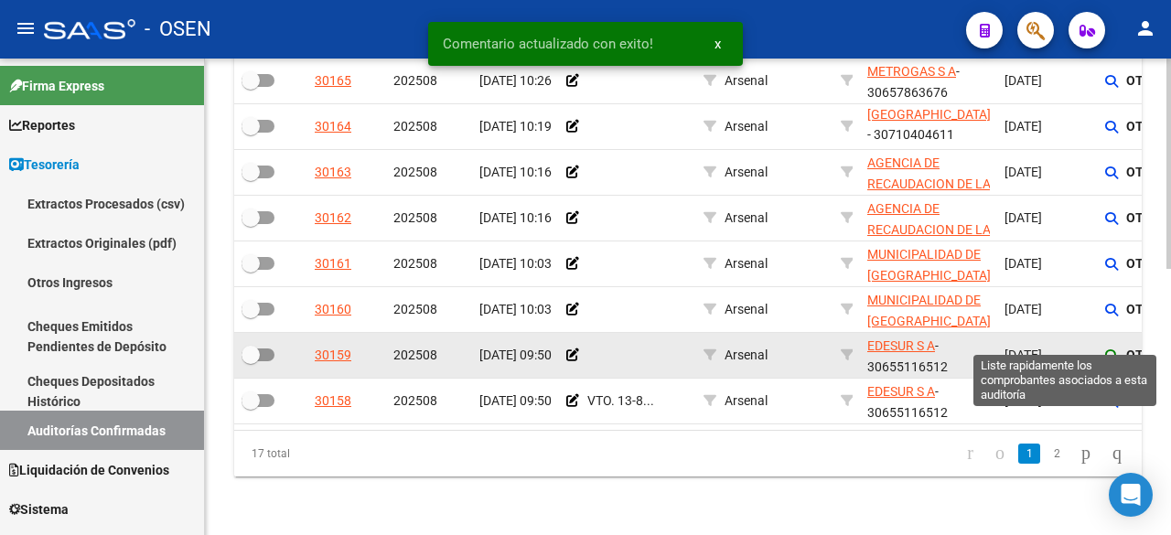
click at [1112, 349] on icon at bounding box center [1111, 355] width 13 height 13
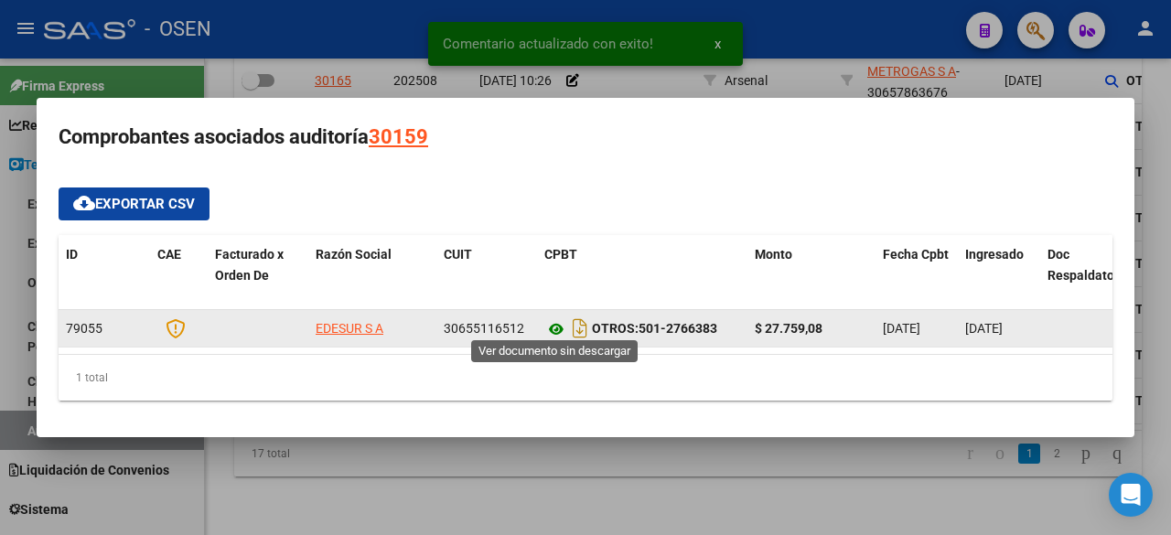
click at [556, 319] on icon at bounding box center [556, 329] width 24 height 22
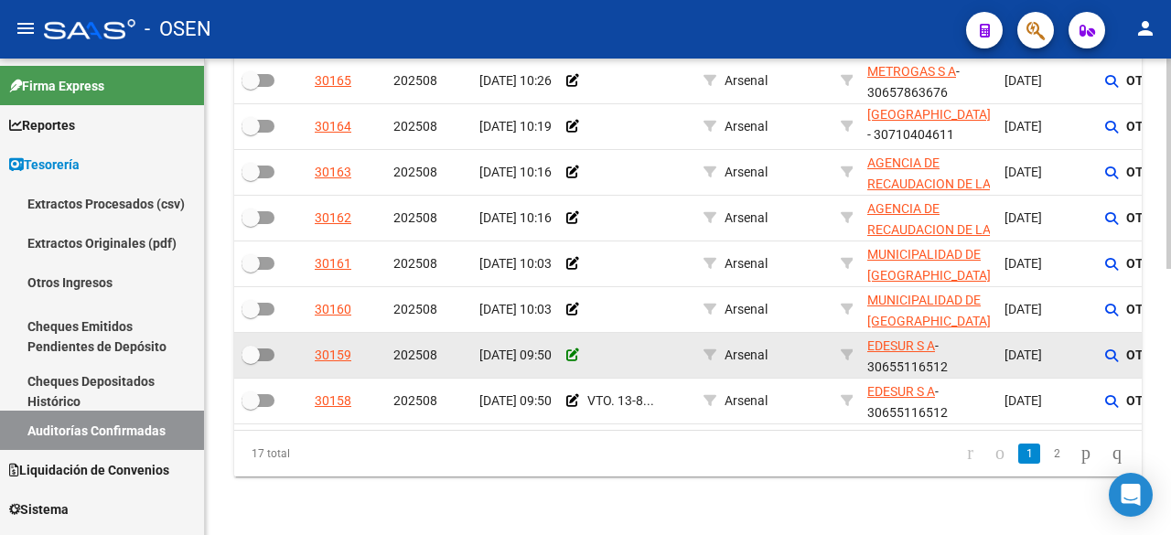
click at [572, 348] on icon at bounding box center [572, 354] width 13 height 13
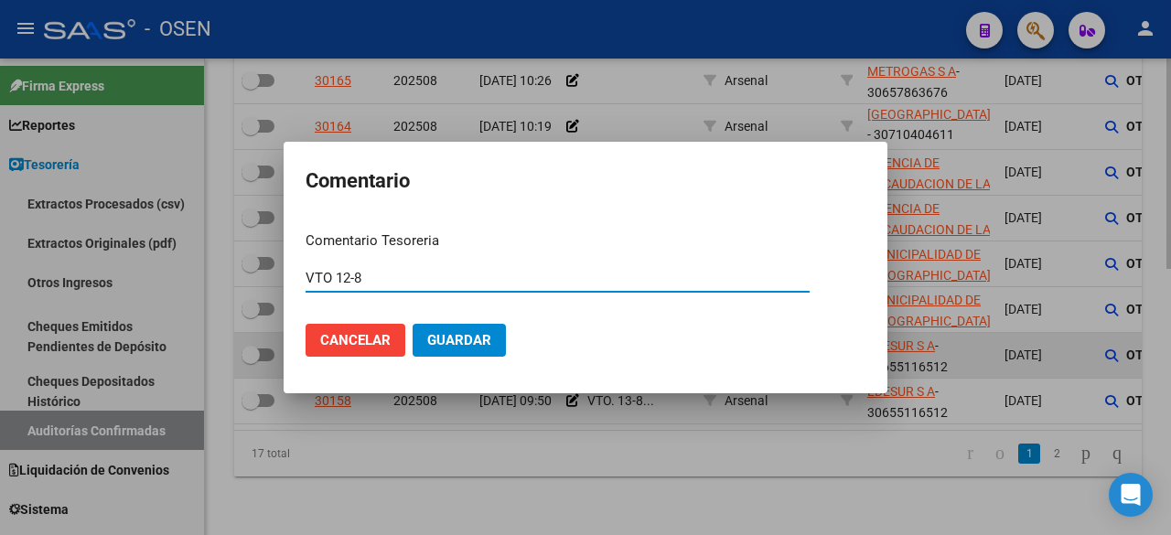
type input "VTO 12-8"
click at [412, 324] on button "Guardar" at bounding box center [458, 340] width 93 height 33
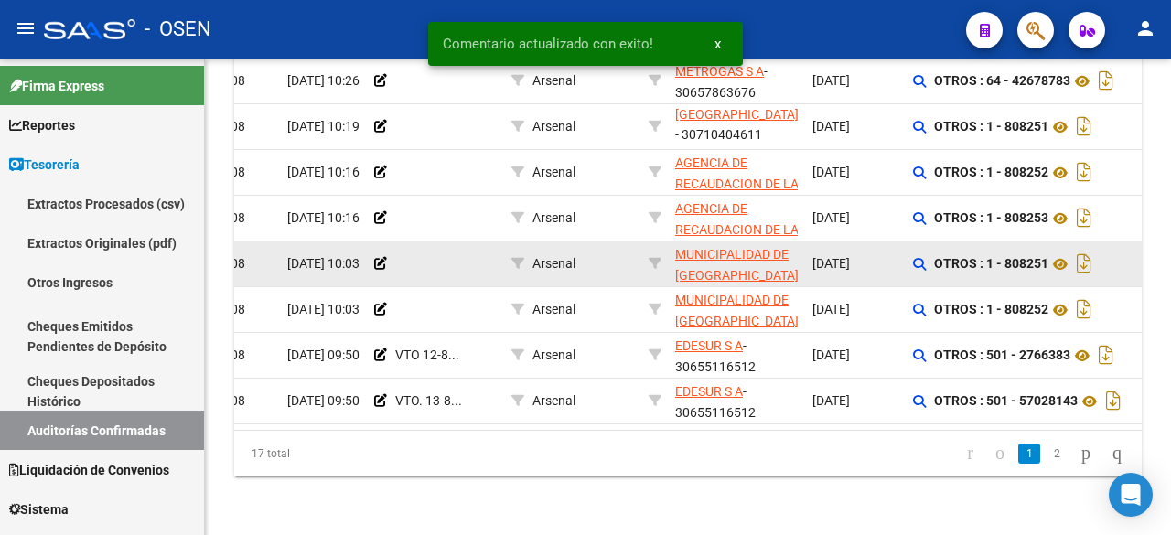
scroll to position [0, 266]
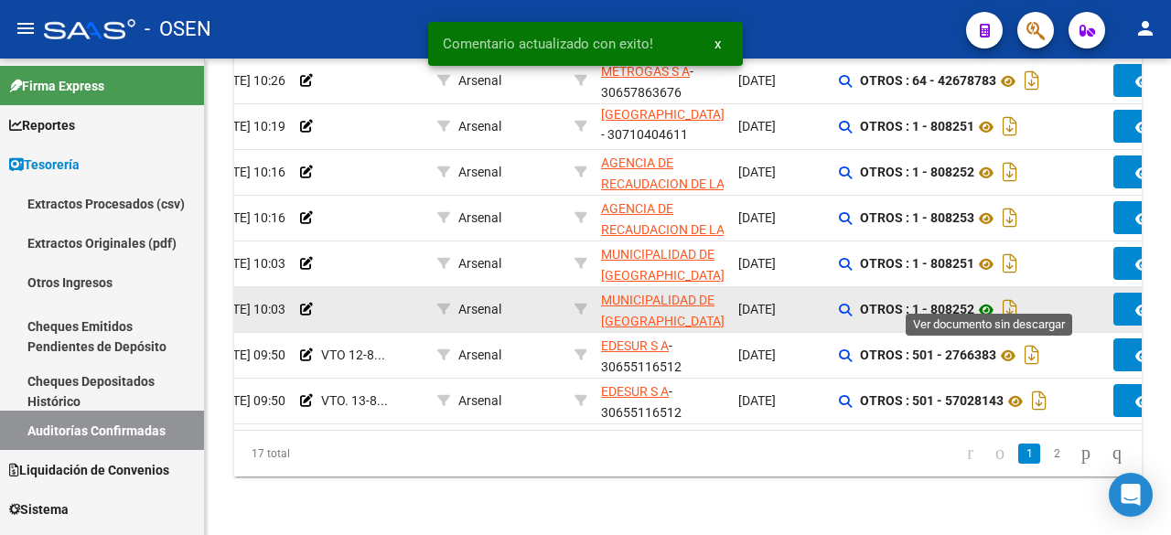
click at [990, 303] on icon at bounding box center [986, 310] width 24 height 22
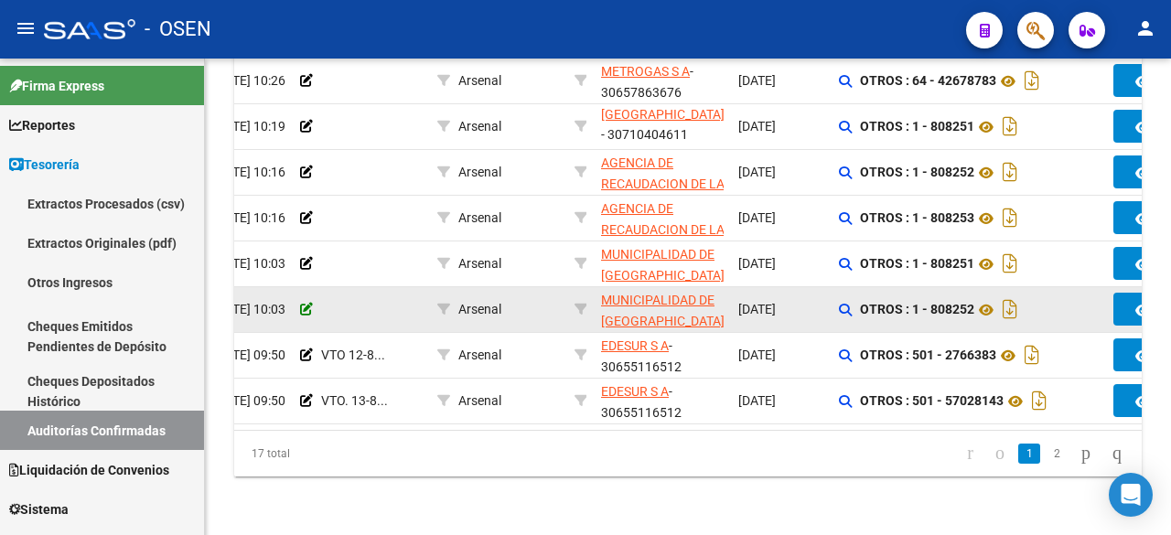
click at [302, 303] on icon at bounding box center [306, 309] width 13 height 13
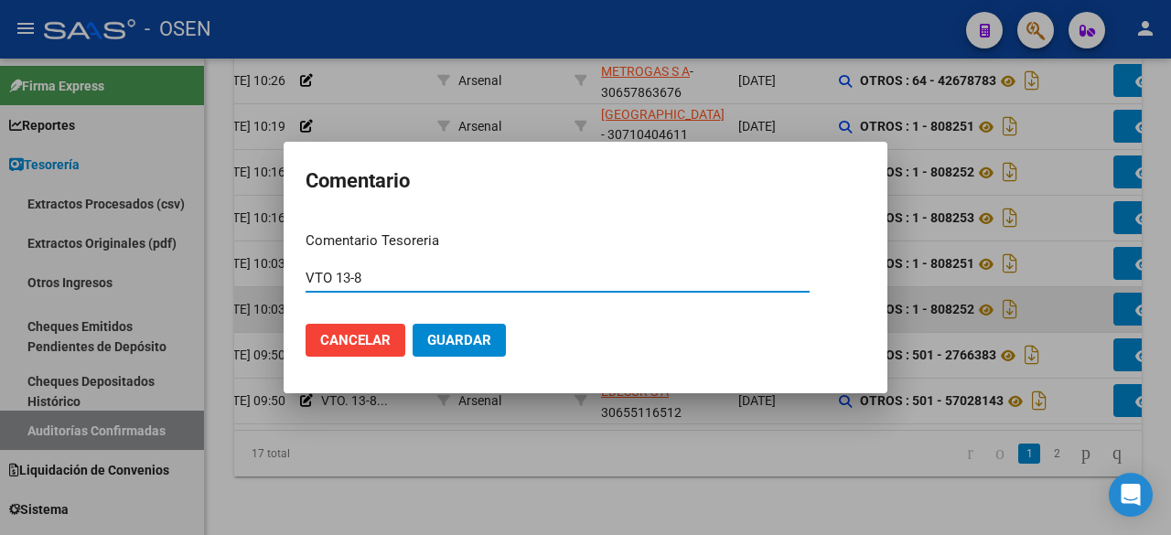
type input "VTO 13-8"
click at [412, 324] on button "Guardar" at bounding box center [458, 340] width 93 height 33
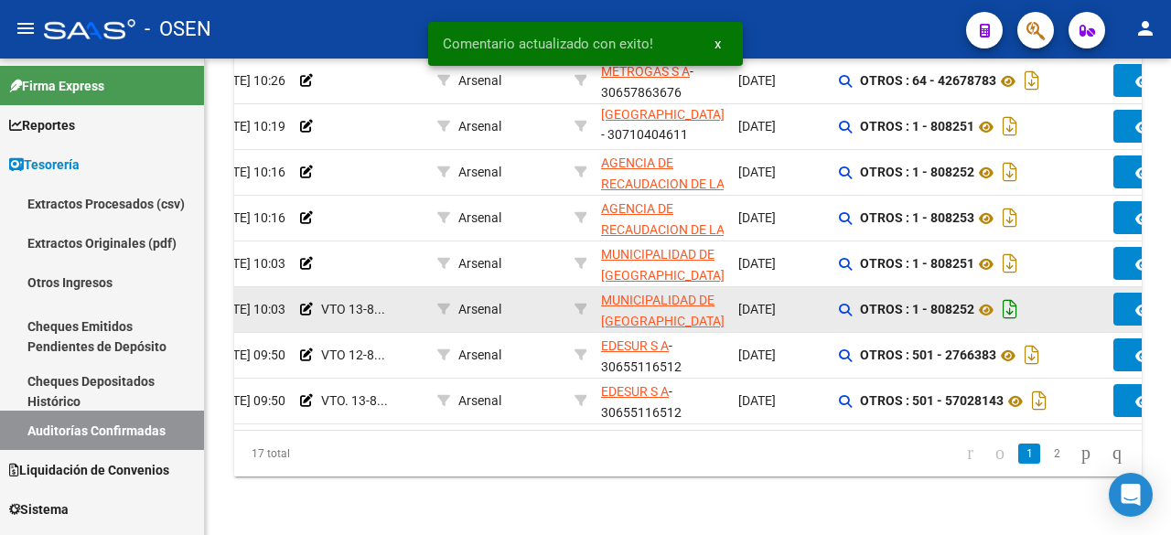
scroll to position [604, 0]
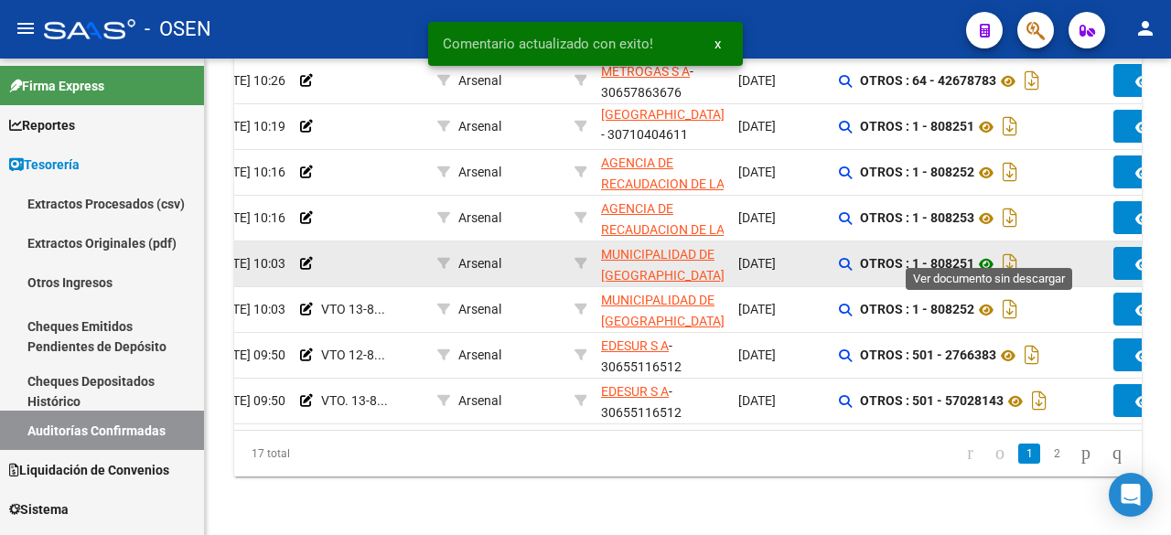
click at [992, 253] on icon at bounding box center [986, 264] width 24 height 22
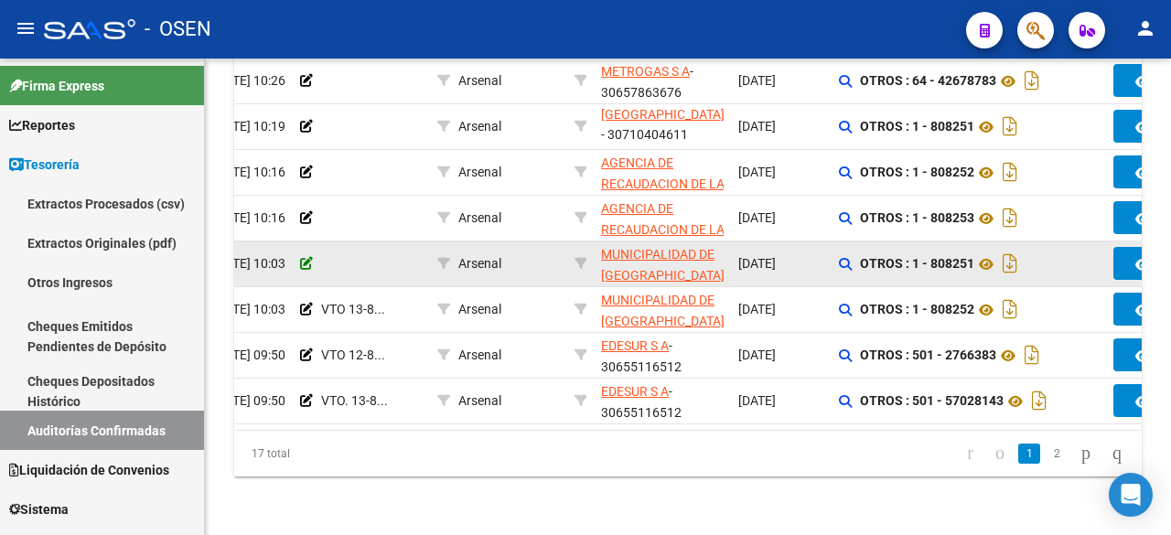
click at [307, 257] on icon at bounding box center [306, 263] width 13 height 13
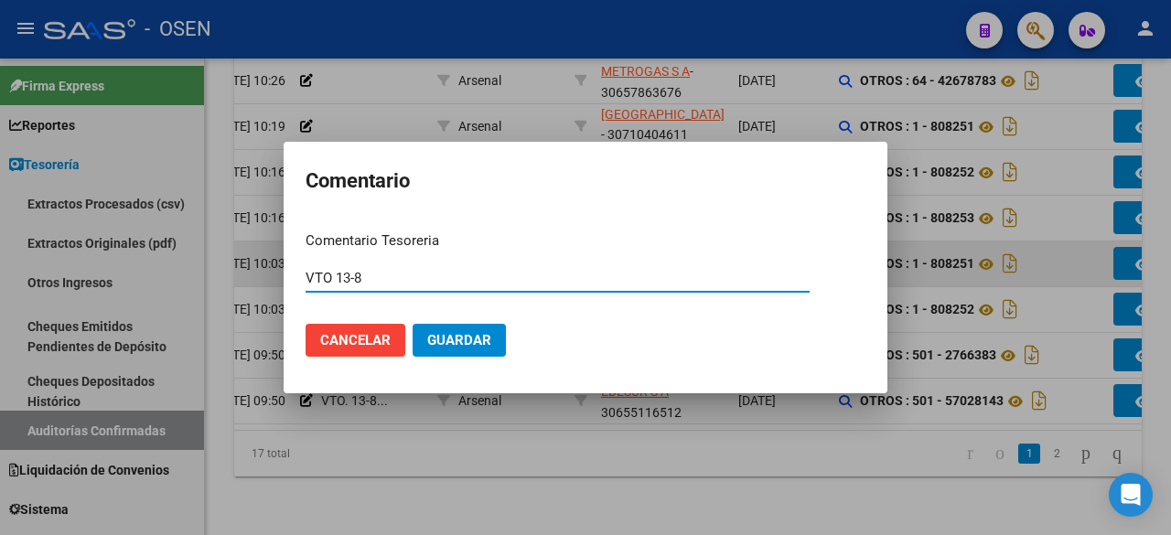
type input "VTO 13-8"
click at [412, 324] on button "Guardar" at bounding box center [458, 340] width 93 height 33
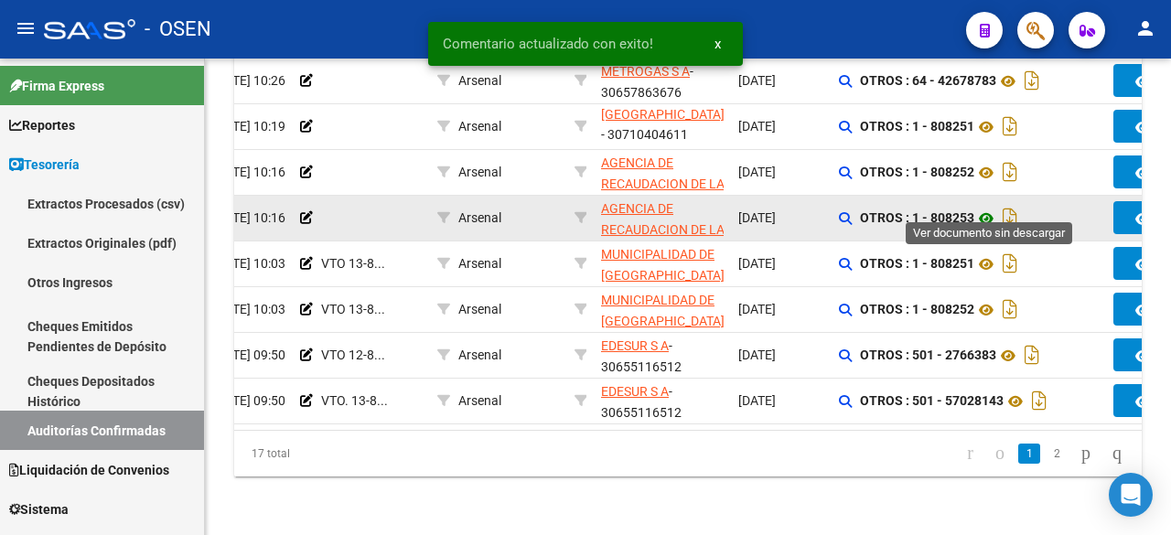
click at [992, 208] on icon at bounding box center [986, 219] width 24 height 22
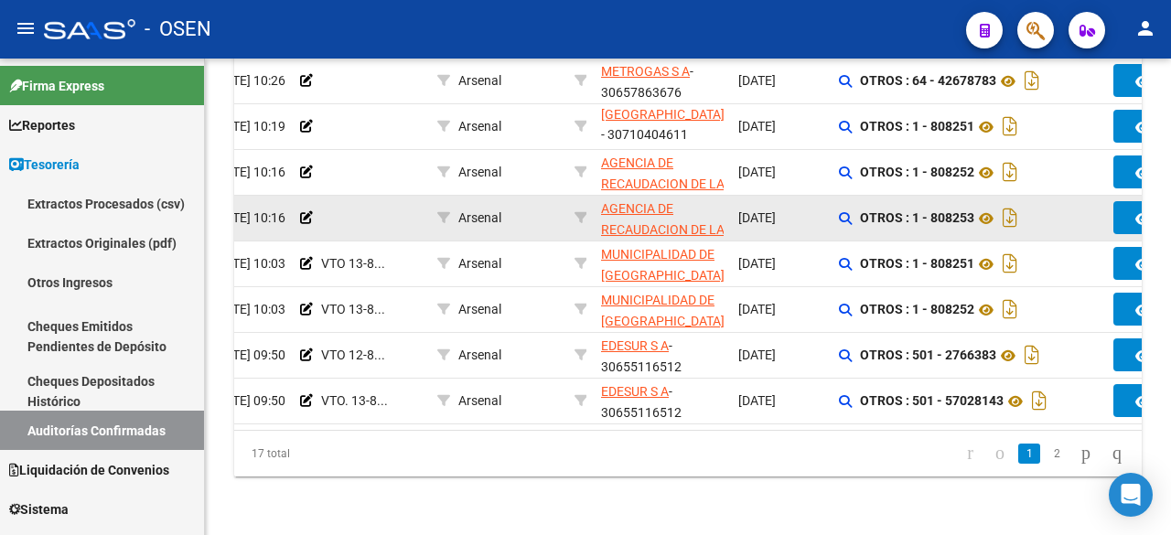
click at [307, 208] on div at bounding box center [361, 218] width 123 height 21
click at [303, 211] on icon at bounding box center [306, 217] width 13 height 13
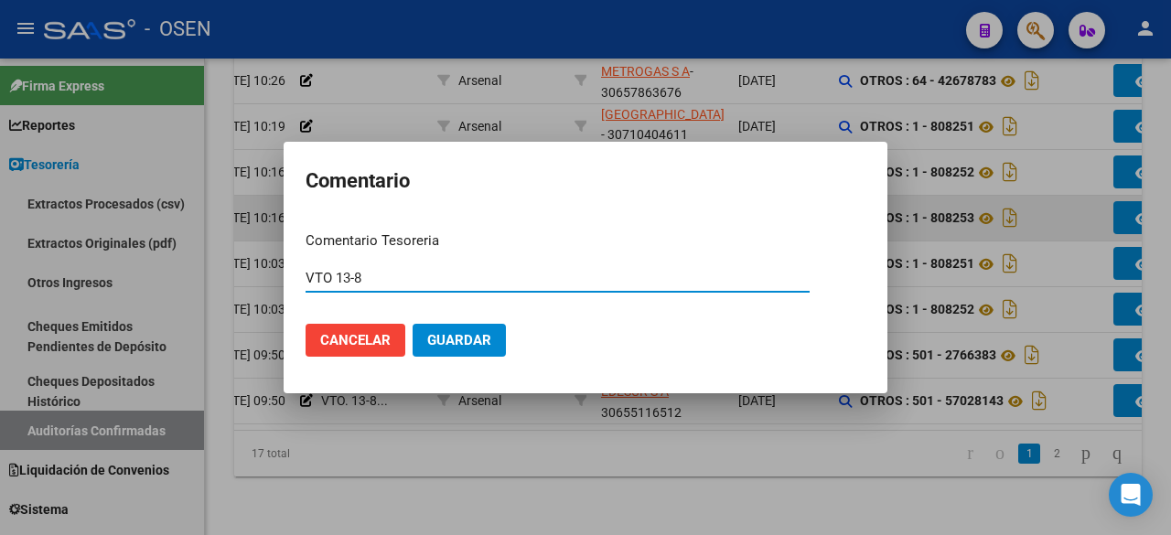
type input "VTO 13-8"
click at [412, 324] on button "Guardar" at bounding box center [458, 340] width 93 height 33
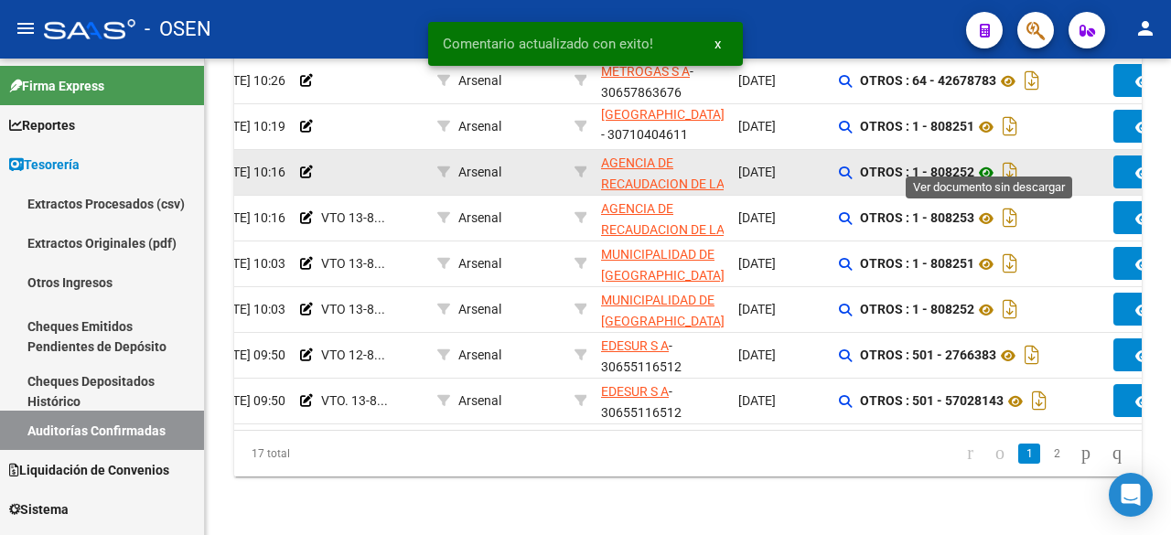
click at [991, 162] on icon at bounding box center [986, 173] width 24 height 22
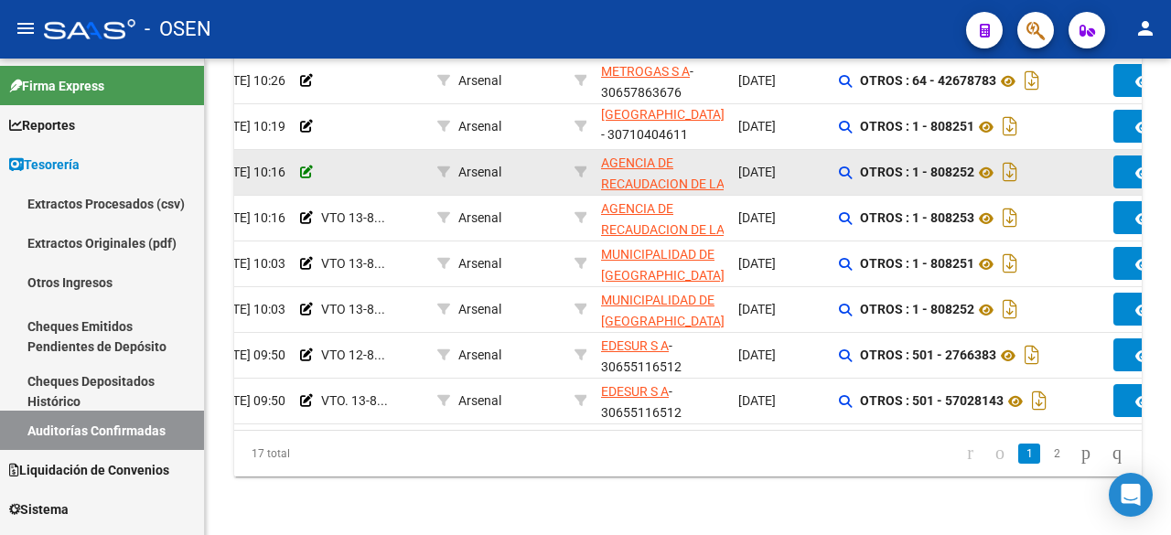
click at [310, 166] on icon at bounding box center [306, 172] width 13 height 13
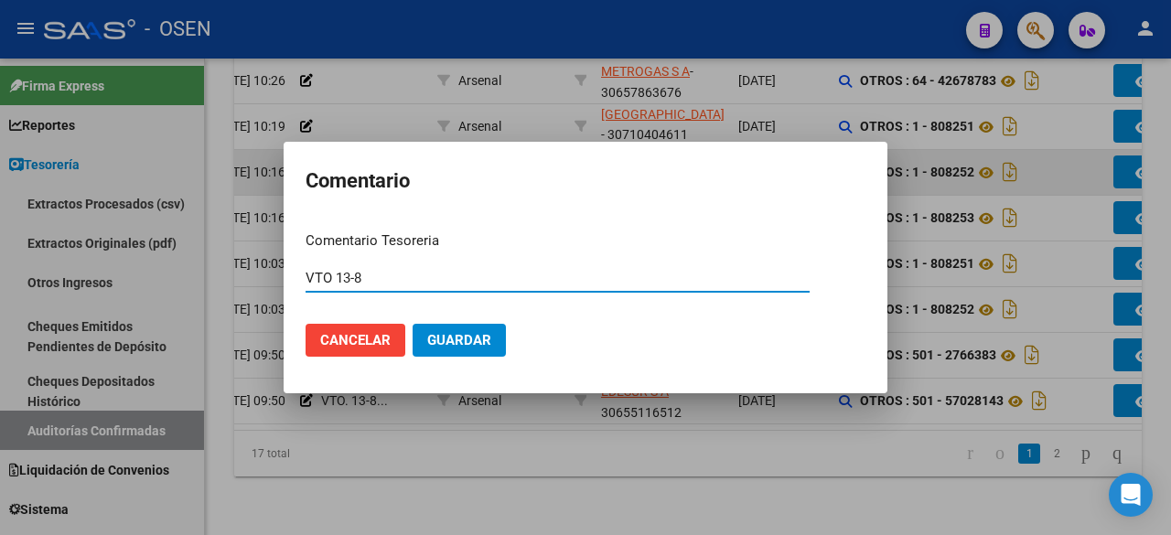
type input "VTO 13-8"
click at [412, 324] on button "Guardar" at bounding box center [458, 340] width 93 height 33
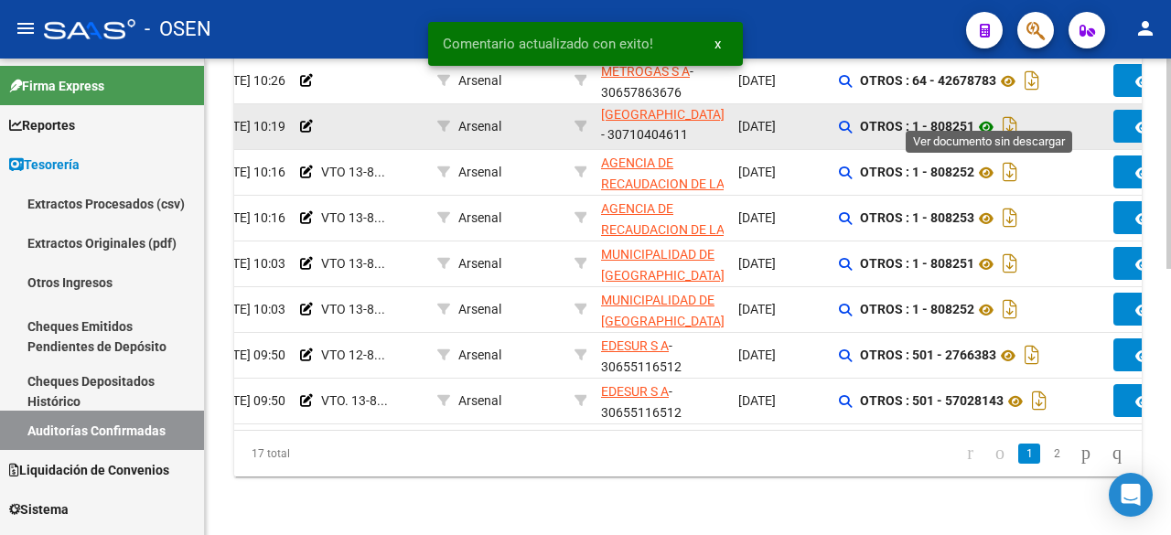
click at [986, 116] on icon at bounding box center [986, 127] width 24 height 22
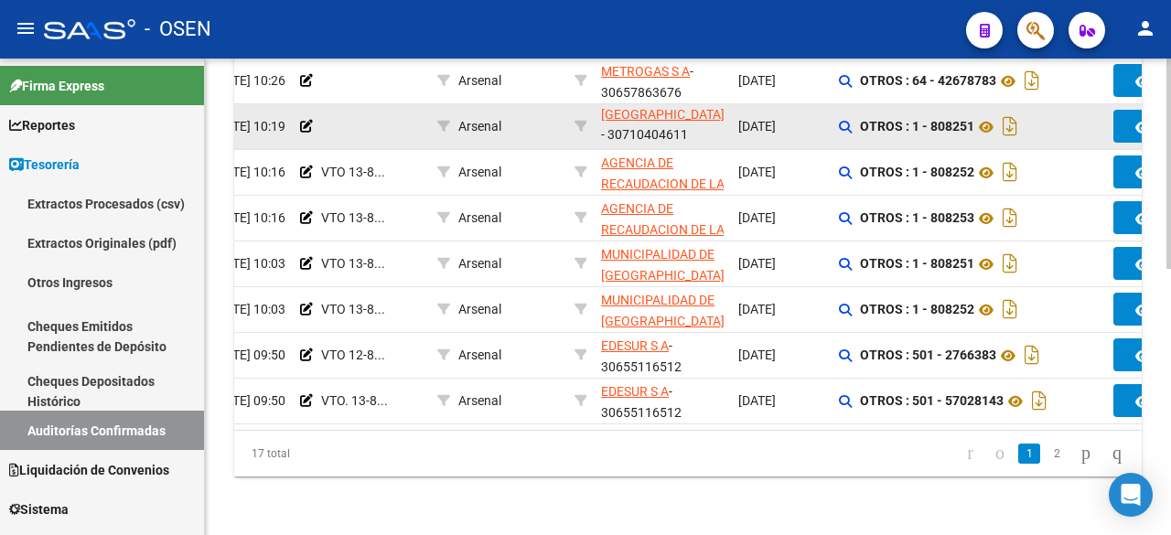
click at [299, 106] on datatable-body-cell at bounding box center [361, 126] width 137 height 45
click at [303, 120] on icon at bounding box center [306, 126] width 13 height 13
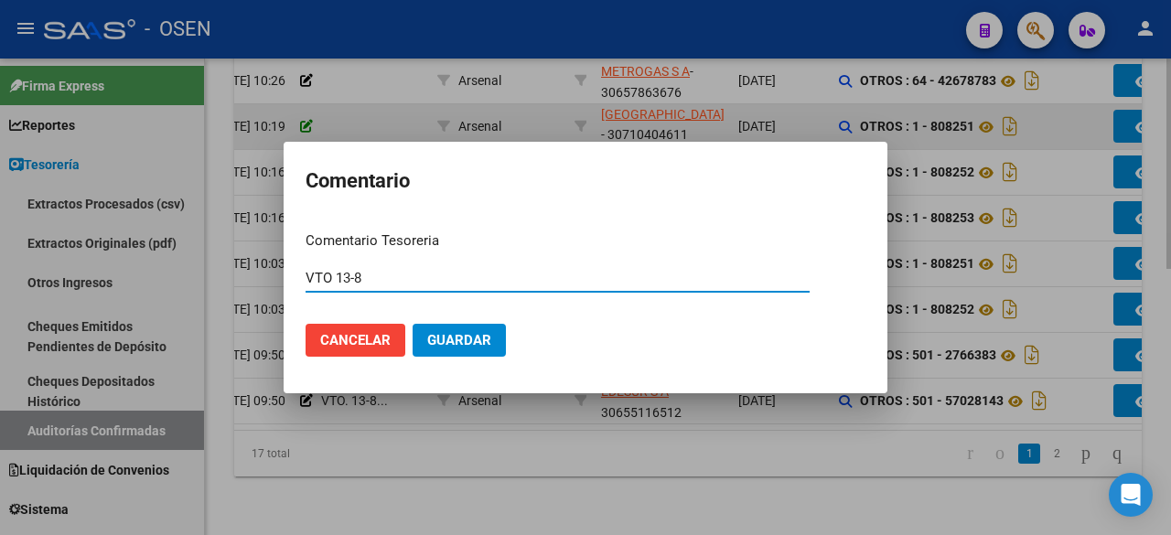
type input "VTO 13-8"
click at [412, 324] on button "Guardar" at bounding box center [458, 340] width 93 height 33
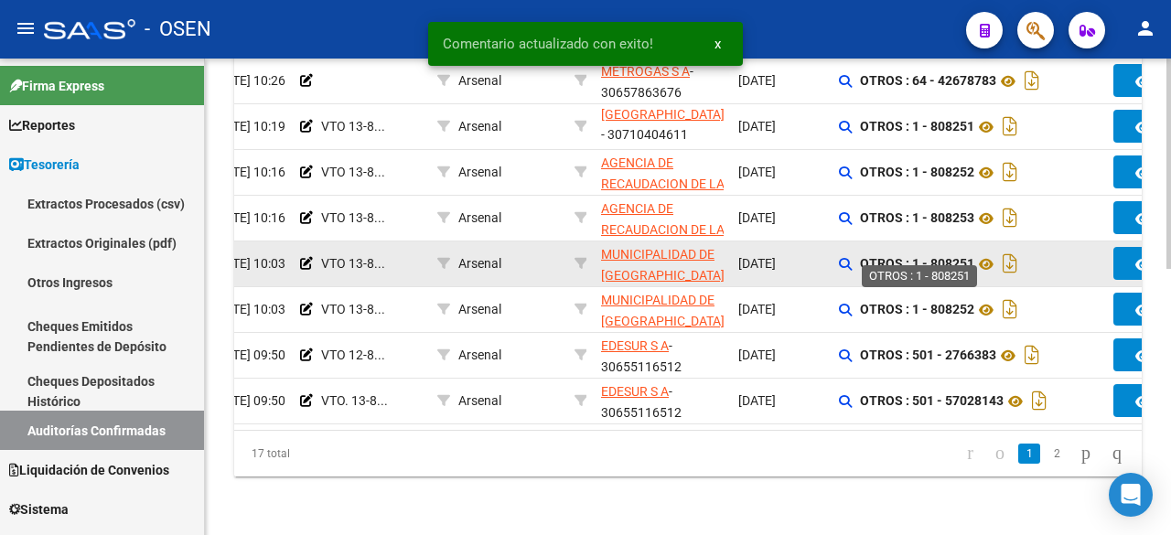
scroll to position [299, 0]
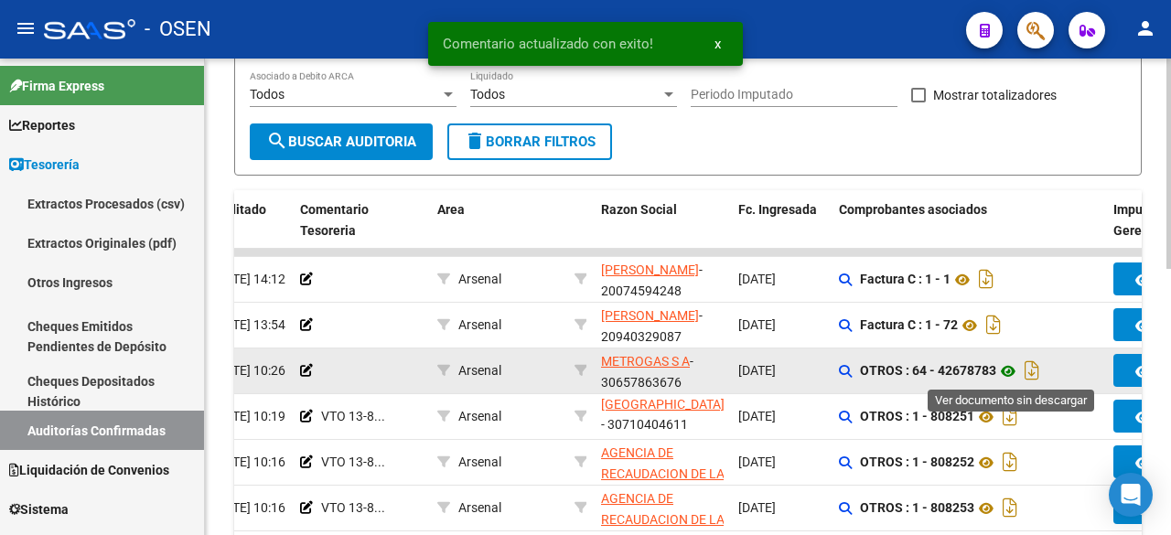
click at [1011, 370] on icon at bounding box center [1008, 371] width 24 height 22
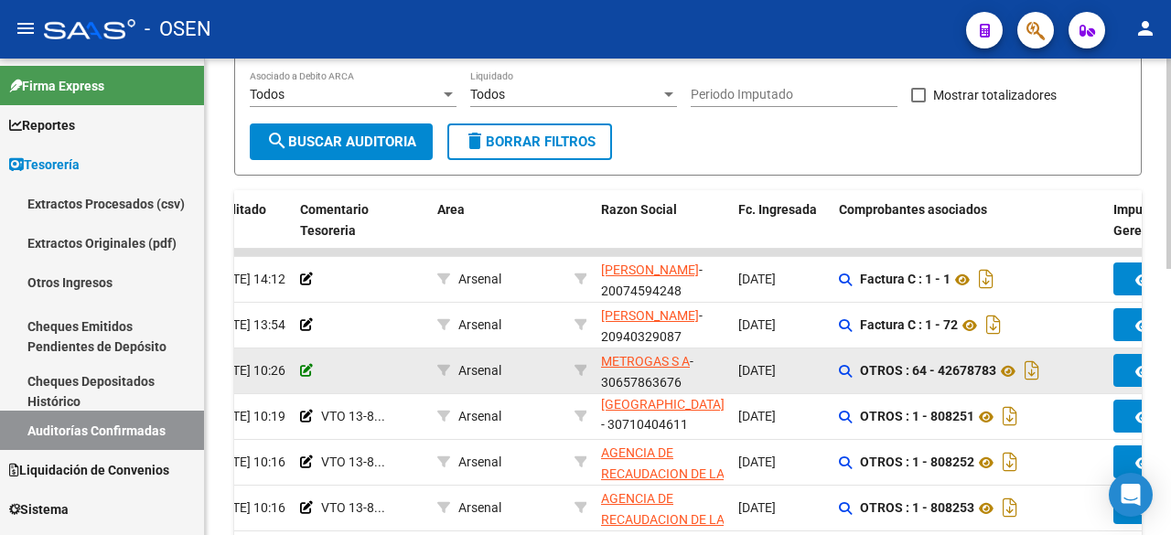
click at [305, 372] on icon at bounding box center [306, 370] width 13 height 13
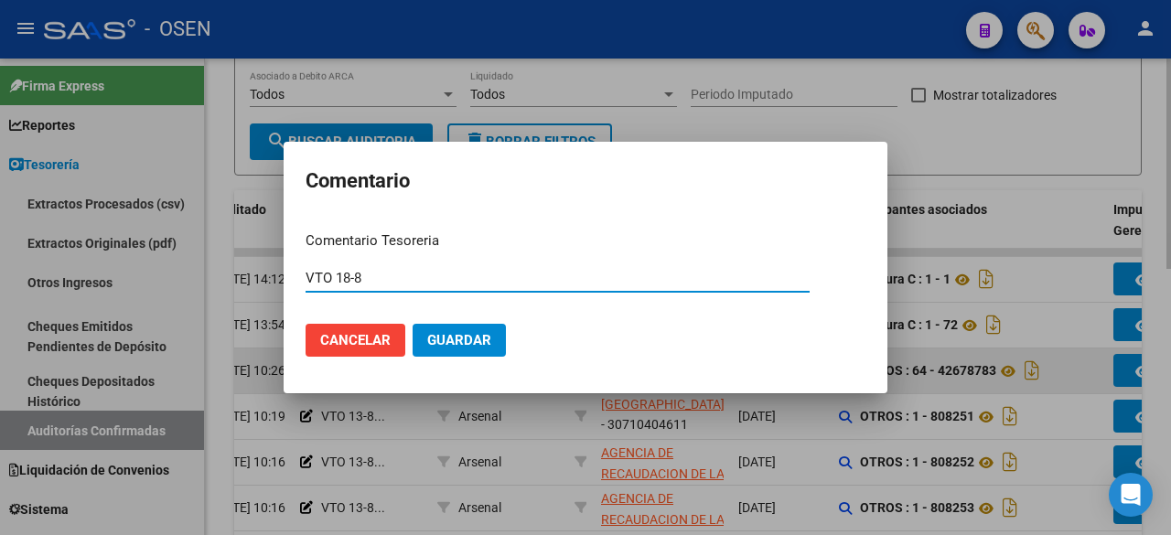
type input "VTO 18-8"
click at [412, 324] on button "Guardar" at bounding box center [458, 340] width 93 height 33
